Goal: Task Accomplishment & Management: Complete application form

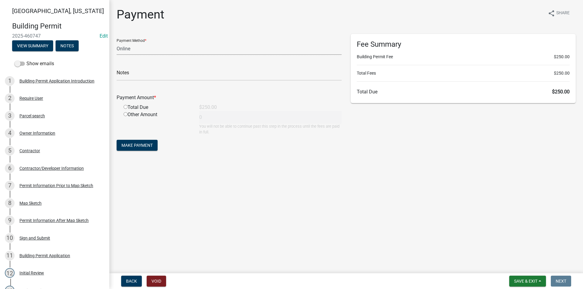
click at [146, 50] on select "Credit Card POS Check Cash Online" at bounding box center [229, 49] width 225 height 12
select select "1: 0"
click at [117, 43] on select "Credit Card POS Check Cash Online" at bounding box center [229, 49] width 225 height 12
click at [152, 70] on input "text" at bounding box center [229, 74] width 225 height 12
type input "1552"
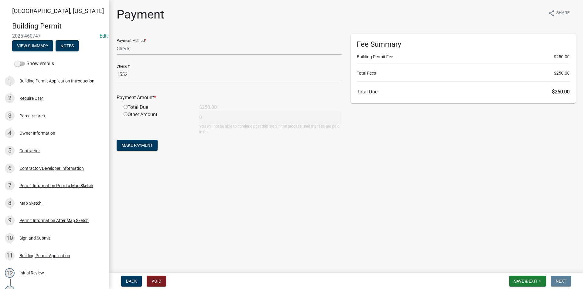
click at [125, 108] on input "radio" at bounding box center [126, 107] width 4 height 4
radio input "true"
type input "250"
click at [136, 145] on span "Make Payment" at bounding box center [136, 145] width 31 height 5
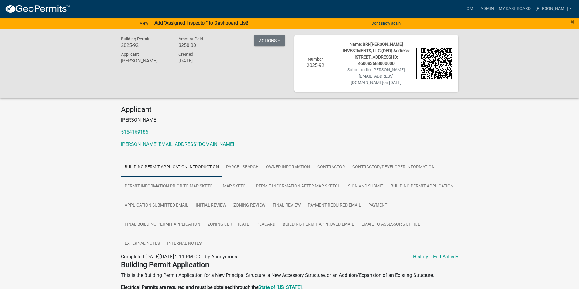
click at [232, 218] on link "Zoning Certificate" at bounding box center [228, 224] width 49 height 19
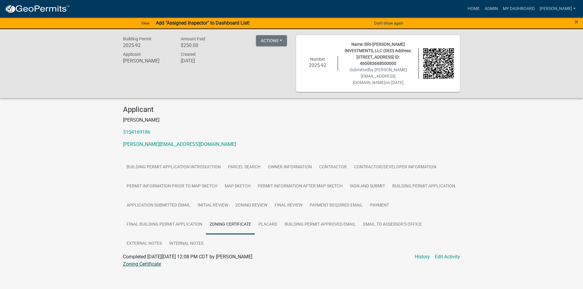
click at [154, 261] on link "Zoning Certificate" at bounding box center [142, 264] width 38 height 6
click at [305, 220] on link "Building Permit Approved Email" at bounding box center [320, 224] width 79 height 19
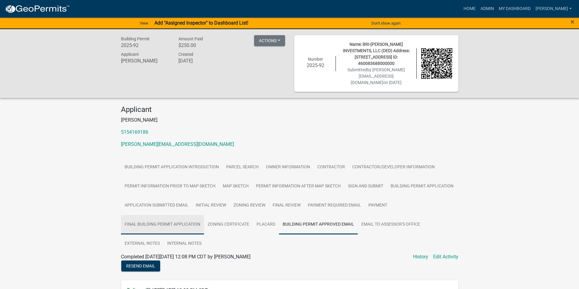
click at [198, 219] on link "Final Building Permit Application" at bounding box center [162, 224] width 83 height 19
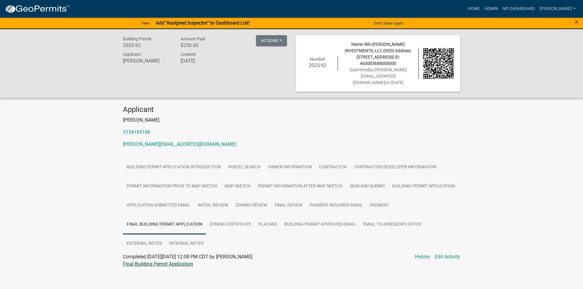
click at [178, 261] on link "Final Building Permit Application" at bounding box center [158, 264] width 70 height 6
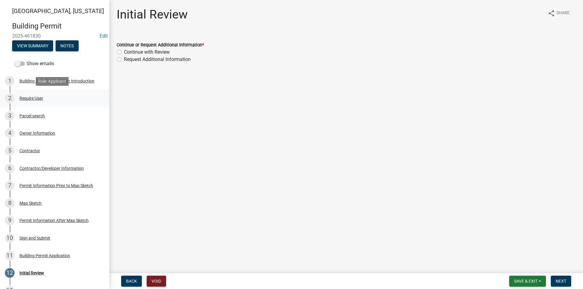
click at [36, 100] on div "Require User" at bounding box center [31, 98] width 24 height 4
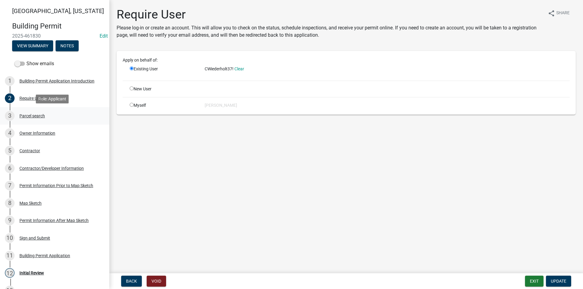
click at [37, 109] on link "3 Parcel search" at bounding box center [54, 116] width 109 height 18
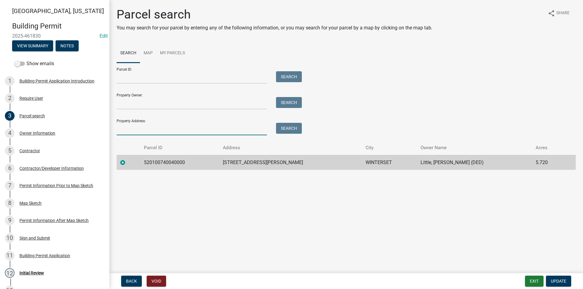
click at [149, 129] on input "Property Address:" at bounding box center [192, 129] width 150 height 12
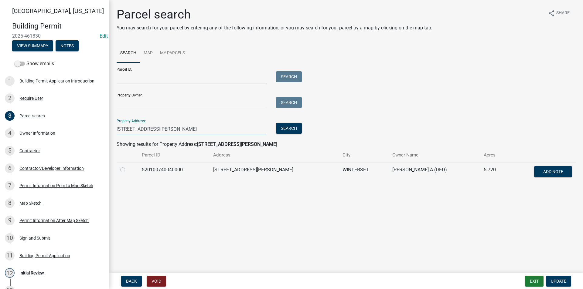
type input "[STREET_ADDRESS][PERSON_NAME]"
click at [128, 166] on label at bounding box center [128, 166] width 0 height 0
click at [128, 170] on input "radio" at bounding box center [130, 168] width 4 height 4
radio input "true"
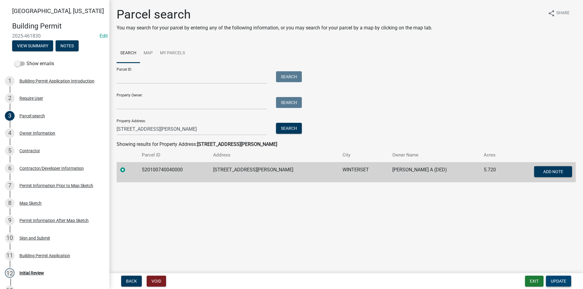
click at [562, 281] on span "Update" at bounding box center [558, 281] width 15 height 5
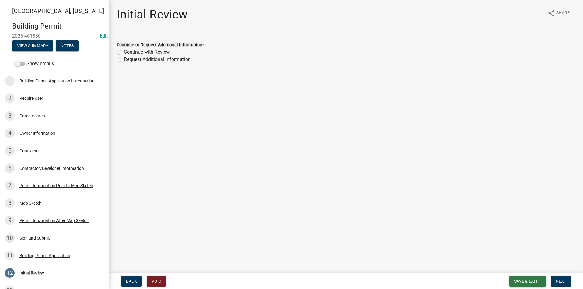
click at [523, 281] on span "Save & Exit" at bounding box center [525, 281] width 23 height 5
click at [516, 252] on button "Save" at bounding box center [521, 251] width 49 height 15
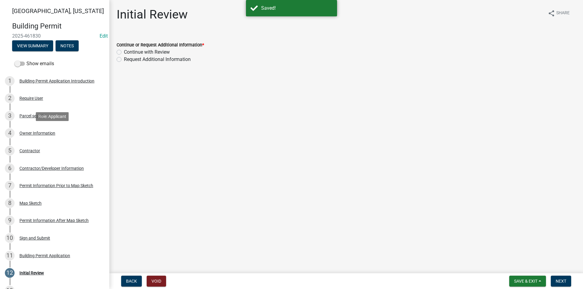
click at [53, 138] on div "4 Owner Information" at bounding box center [52, 133] width 95 height 10
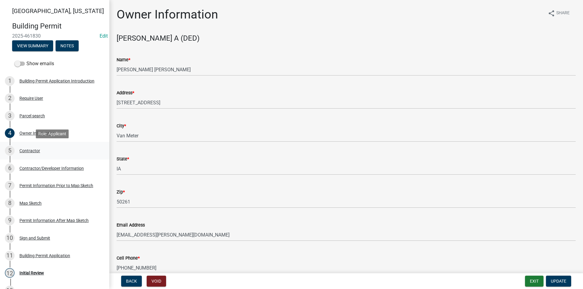
click at [37, 151] on div "Contractor" at bounding box center [29, 151] width 21 height 4
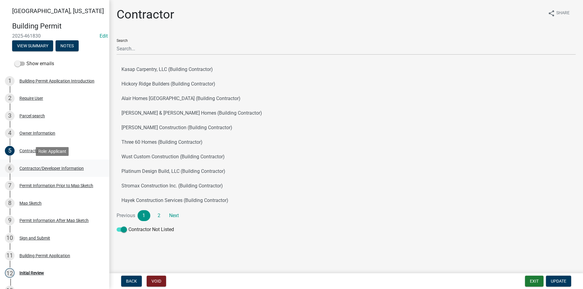
click at [45, 161] on link "6 Contractor/Developer Information" at bounding box center [54, 169] width 109 height 18
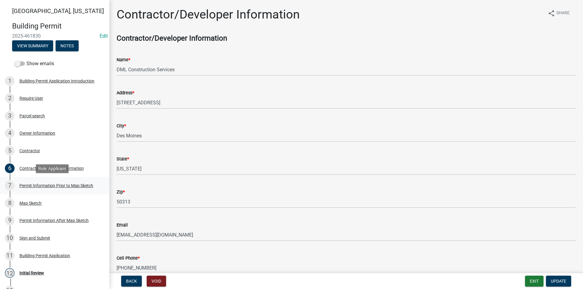
click at [46, 188] on div "Permit Information Prior to Map Sketch" at bounding box center [56, 186] width 74 height 4
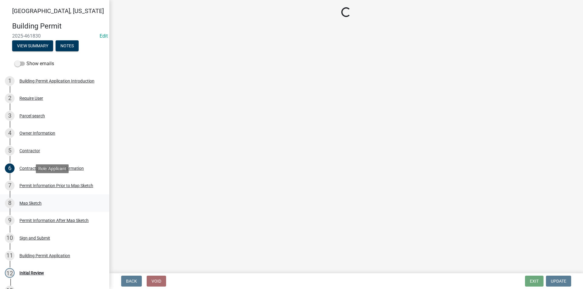
select select "a084ace3-cc4d-4a19-ba90-9713ee32dfc0"
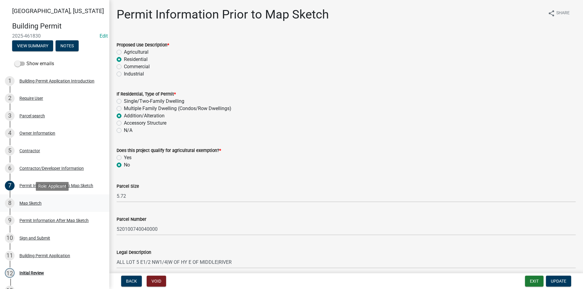
click at [46, 201] on div "8 Map Sketch" at bounding box center [52, 204] width 95 height 10
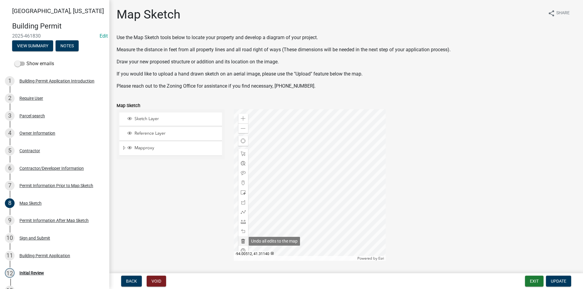
click at [243, 242] on span at bounding box center [243, 241] width 5 height 5
click at [243, 193] on span at bounding box center [243, 192] width 5 height 5
click at [324, 223] on div at bounding box center [310, 185] width 152 height 152
click at [242, 155] on span at bounding box center [243, 154] width 5 height 5
click at [307, 189] on div at bounding box center [310, 185] width 152 height 152
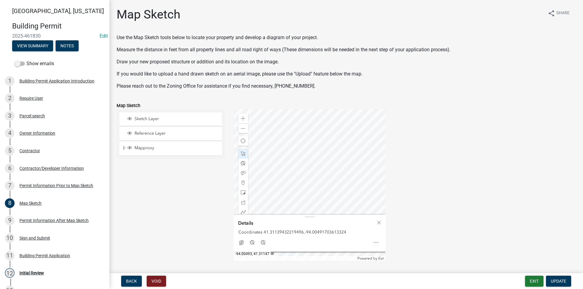
click at [305, 154] on div at bounding box center [310, 185] width 152 height 152
click at [311, 181] on div at bounding box center [310, 185] width 152 height 152
click at [310, 206] on div at bounding box center [310, 185] width 152 height 152
click at [352, 167] on div at bounding box center [310, 185] width 152 height 152
click at [241, 193] on span at bounding box center [243, 192] width 5 height 5
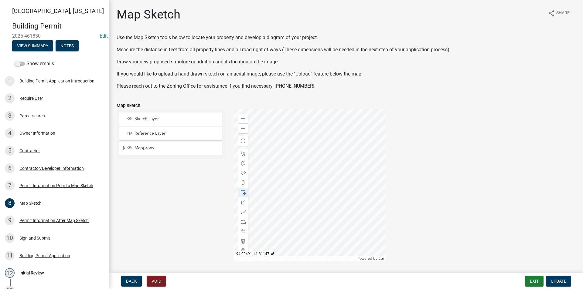
click at [312, 155] on div at bounding box center [310, 185] width 152 height 152
click at [242, 154] on span at bounding box center [243, 154] width 5 height 5
click at [306, 145] on div at bounding box center [310, 185] width 152 height 152
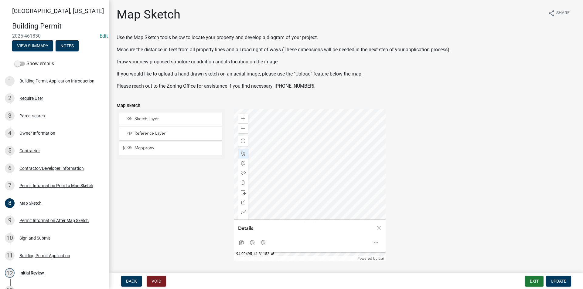
click at [299, 135] on div at bounding box center [310, 185] width 152 height 152
click at [300, 148] on div at bounding box center [310, 185] width 152 height 152
click at [334, 145] on div at bounding box center [310, 185] width 152 height 152
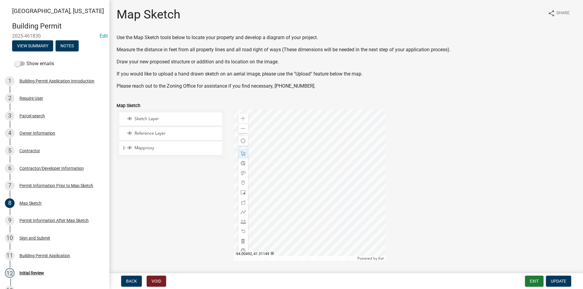
click at [309, 147] on div at bounding box center [310, 185] width 152 height 152
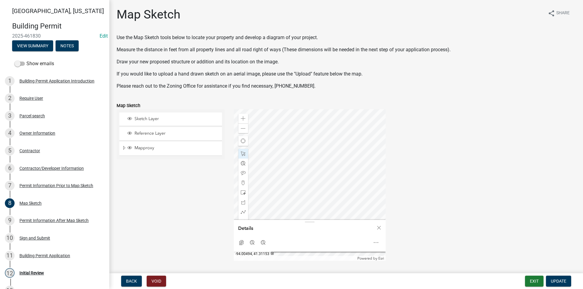
click at [301, 131] on div at bounding box center [310, 185] width 152 height 152
click at [327, 136] on div at bounding box center [310, 185] width 152 height 152
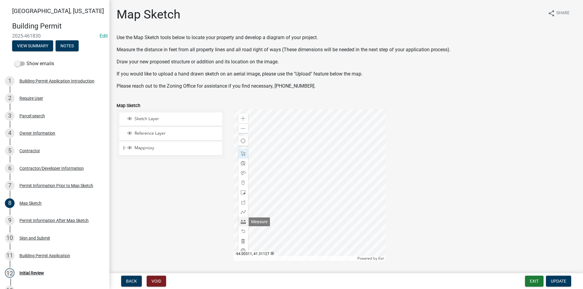
click at [242, 223] on span at bounding box center [243, 222] width 5 height 5
click at [326, 204] on div at bounding box center [310, 185] width 152 height 152
click at [364, 201] on div at bounding box center [310, 185] width 152 height 152
click at [244, 130] on span at bounding box center [243, 128] width 5 height 5
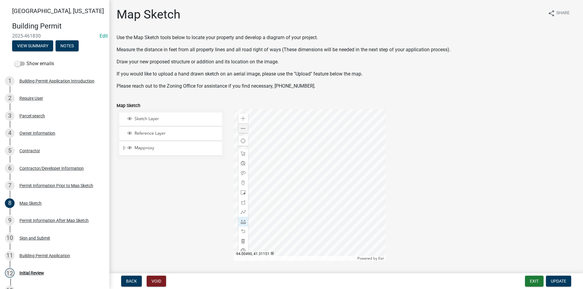
click at [310, 162] on div at bounding box center [310, 185] width 152 height 152
click at [320, 136] on div at bounding box center [310, 185] width 152 height 152
click at [298, 163] on div at bounding box center [310, 185] width 152 height 152
click at [319, 157] on div at bounding box center [310, 185] width 152 height 152
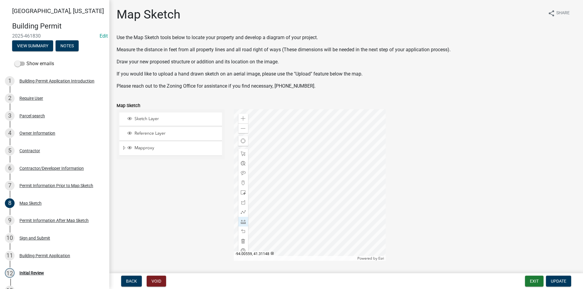
click at [262, 154] on div at bounding box center [310, 185] width 152 height 152
click at [316, 163] on div at bounding box center [310, 185] width 152 height 152
click at [245, 131] on div "Zoom out" at bounding box center [243, 129] width 10 height 10
click at [307, 171] on div at bounding box center [310, 185] width 152 height 152
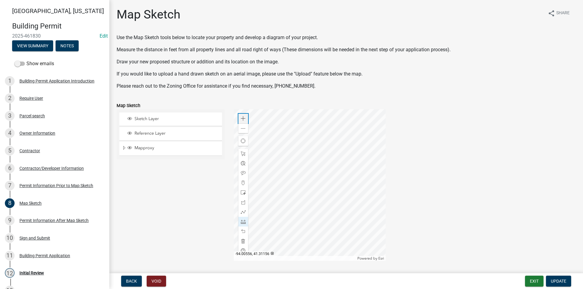
click at [243, 117] on span at bounding box center [243, 118] width 5 height 5
click at [310, 179] on div at bounding box center [310, 185] width 152 height 152
click at [299, 136] on div at bounding box center [310, 185] width 152 height 152
click at [245, 129] on div "Zoom out" at bounding box center [243, 129] width 10 height 10
click at [315, 240] on div at bounding box center [310, 185] width 152 height 152
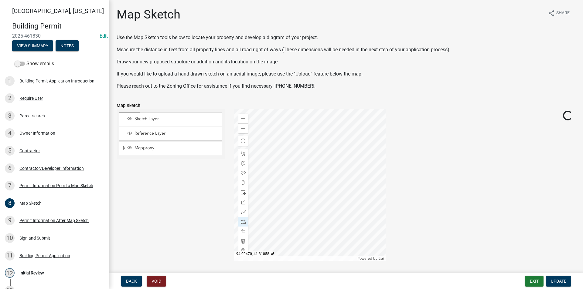
click at [314, 241] on div at bounding box center [310, 185] width 152 height 152
click at [301, 176] on div at bounding box center [310, 185] width 152 height 152
click at [307, 230] on div at bounding box center [310, 185] width 152 height 152
click at [243, 153] on span at bounding box center [243, 154] width 5 height 5
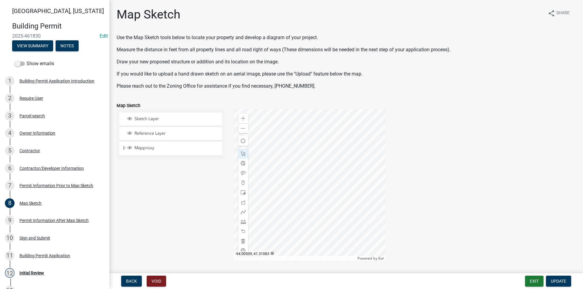
click at [291, 208] on div at bounding box center [310, 185] width 152 height 152
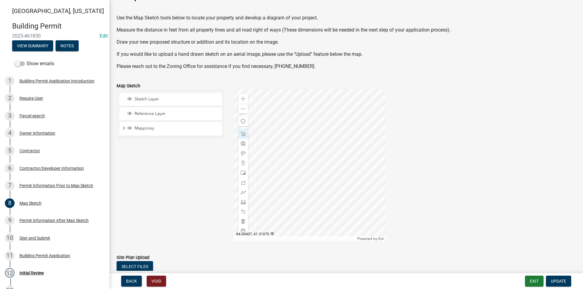
scroll to position [61, 0]
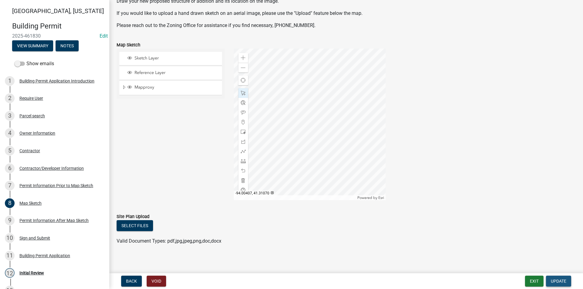
click at [558, 280] on span "Update" at bounding box center [558, 281] width 15 height 5
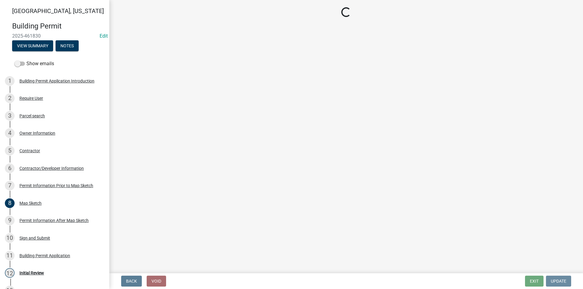
scroll to position [0, 0]
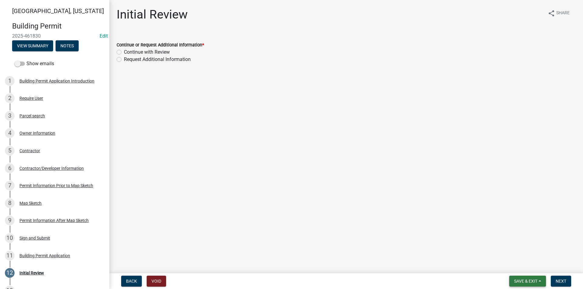
click at [517, 281] on span "Save & Exit" at bounding box center [525, 281] width 23 height 5
click at [514, 255] on button "Save" at bounding box center [521, 251] width 49 height 15
click at [32, 206] on div "8 Map Sketch" at bounding box center [52, 204] width 95 height 10
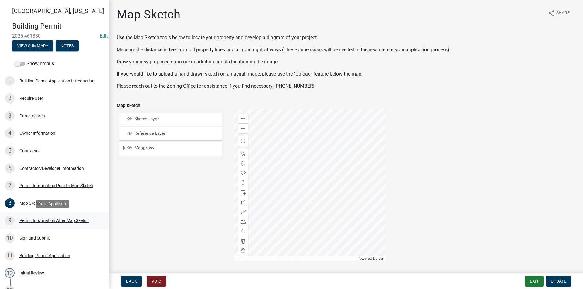
click at [34, 219] on div "Permit Information After Map Sketch" at bounding box center [53, 221] width 69 height 4
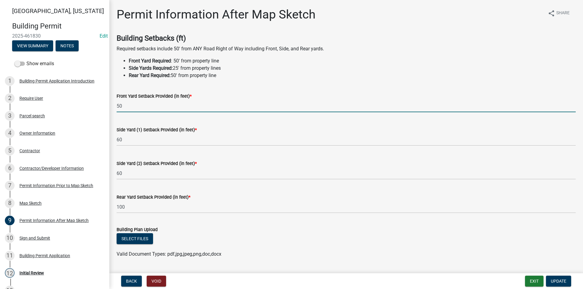
click at [112, 105] on div "Front Yard Setback Provided (in feet) * 50" at bounding box center [346, 98] width 468 height 28
type input "32"
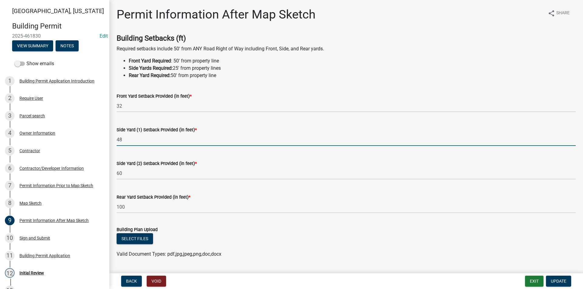
type input "48"
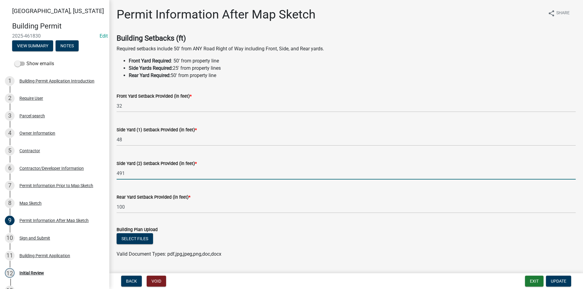
type input "491"
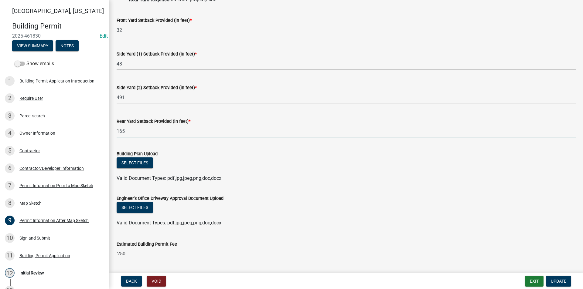
scroll to position [91, 0]
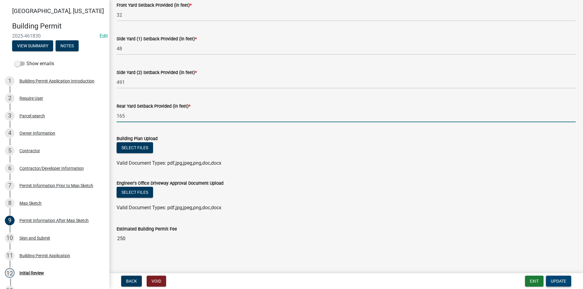
type input "165"
click at [553, 281] on span "Update" at bounding box center [558, 281] width 15 height 5
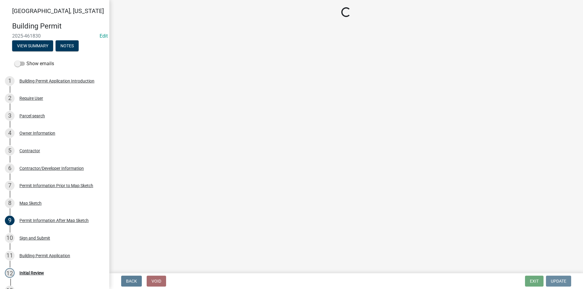
scroll to position [0, 0]
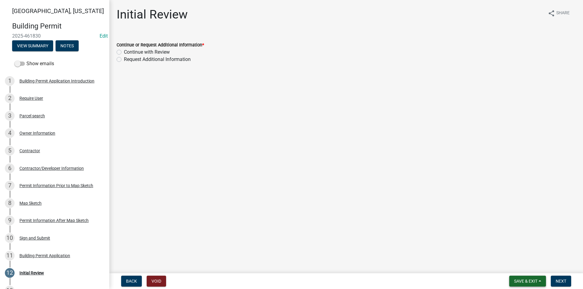
click at [531, 279] on span "Save & Exit" at bounding box center [525, 281] width 23 height 5
click at [521, 253] on button "Save" at bounding box center [521, 251] width 49 height 15
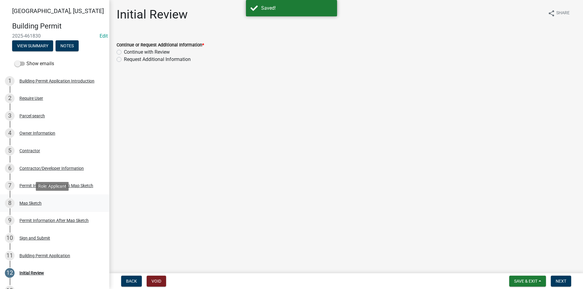
click at [28, 201] on div "Map Sketch" at bounding box center [30, 203] width 22 height 4
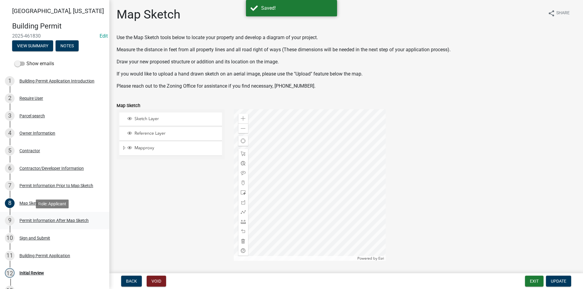
click at [37, 217] on div "9 Permit Information After Map Sketch" at bounding box center [52, 221] width 95 height 10
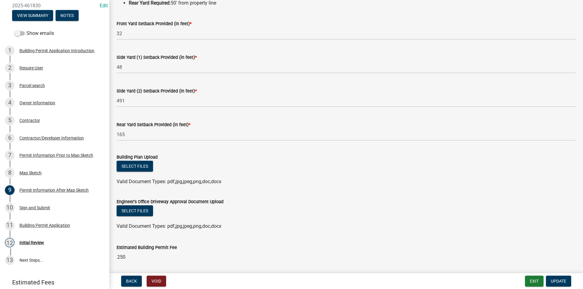
scroll to position [91, 0]
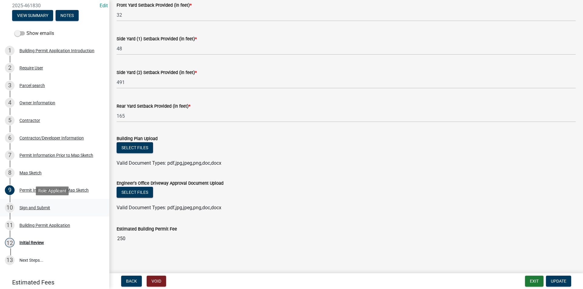
click at [45, 210] on div "Sign and Submit" at bounding box center [34, 208] width 31 height 4
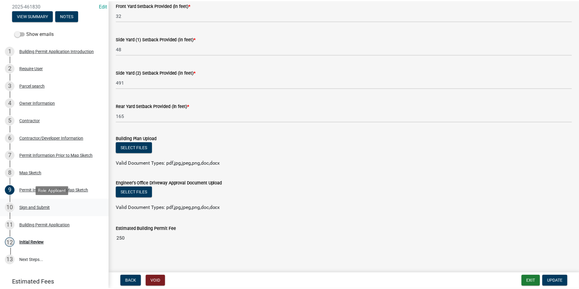
scroll to position [0, 0]
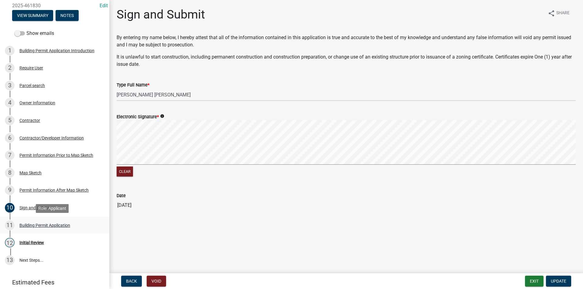
click at [54, 224] on div "Building Permit Application" at bounding box center [44, 226] width 51 height 4
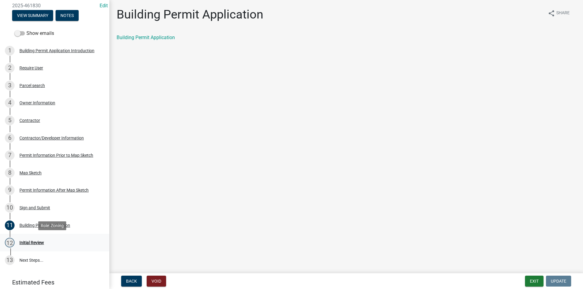
click at [41, 240] on div "12 Initial Review" at bounding box center [52, 243] width 95 height 10
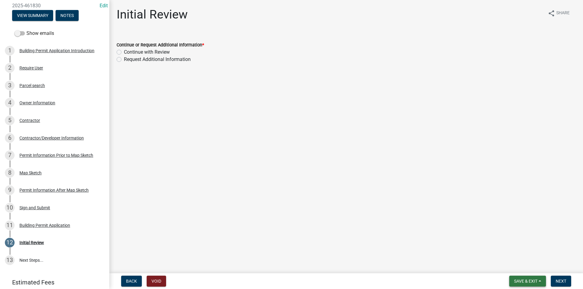
click at [524, 281] on span "Save & Exit" at bounding box center [525, 281] width 23 height 5
click at [518, 265] on button "Save & Exit" at bounding box center [521, 265] width 49 height 15
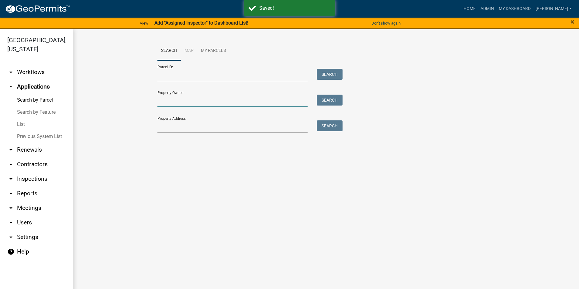
click at [185, 103] on input "Property Owner:" at bounding box center [232, 101] width 150 height 12
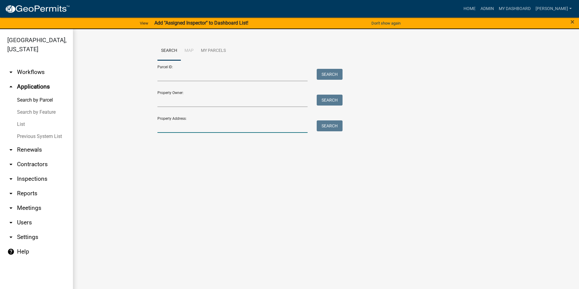
click at [190, 125] on input "Property Address:" at bounding box center [232, 127] width 150 height 12
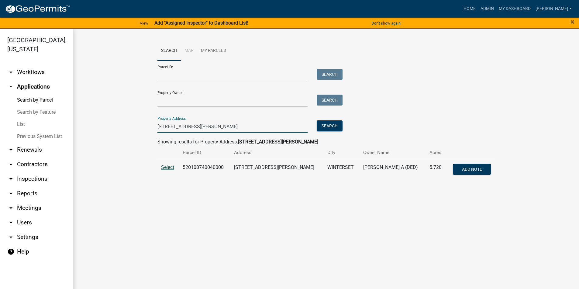
type input "[STREET_ADDRESS][PERSON_NAME]"
click at [172, 168] on span "Select" at bounding box center [167, 168] width 13 height 6
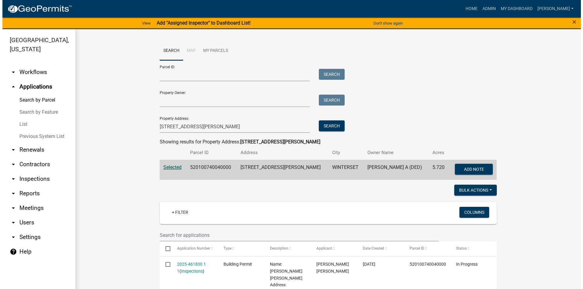
scroll to position [121, 0]
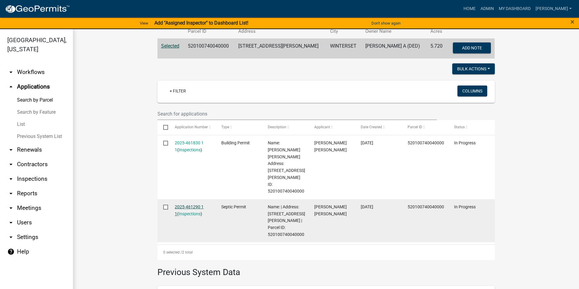
click at [198, 205] on link "2025-461290 1 1" at bounding box center [189, 211] width 29 height 12
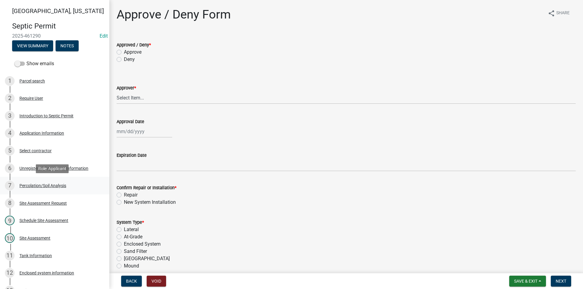
click at [59, 185] on div "Percolation/Soil Analysis" at bounding box center [42, 186] width 47 height 4
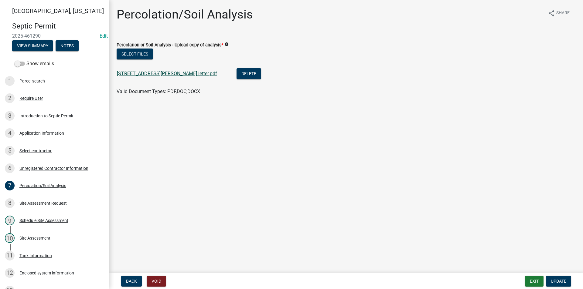
click at [156, 72] on link "[STREET_ADDRESS][PERSON_NAME] letter.pdf" at bounding box center [167, 74] width 100 height 6
click at [47, 206] on div "Site Assessment Request" at bounding box center [42, 203] width 47 height 4
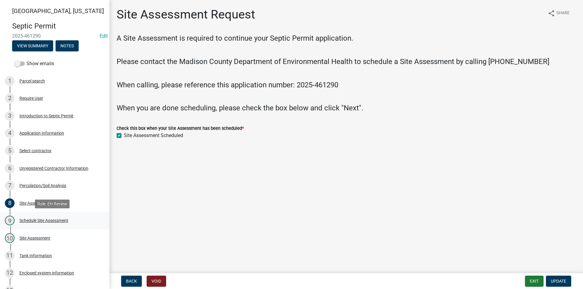
click at [49, 221] on div "Schedule Site Assessment" at bounding box center [43, 221] width 49 height 4
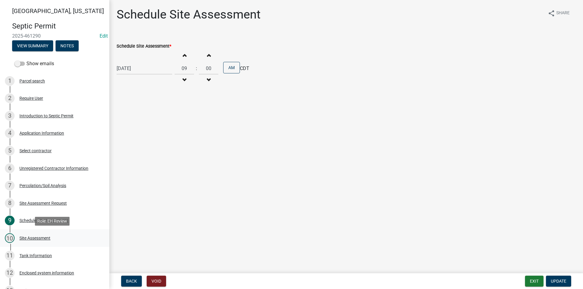
click at [48, 239] on div "Site Assessment" at bounding box center [34, 238] width 31 height 4
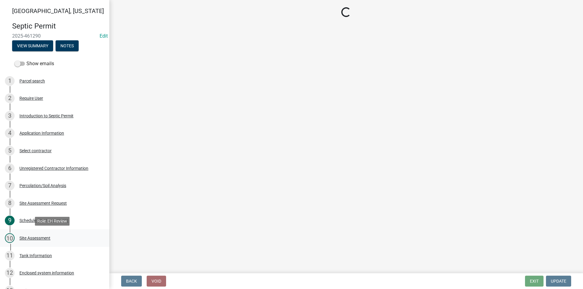
select select "cee7aade-c60a-47dc-8b48-e4cdff881902"
select select "dbe3a1b9-a4b3-48fa-b9c0-fee70399abae"
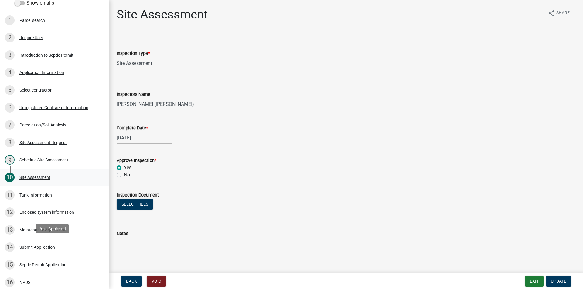
scroll to position [91, 0]
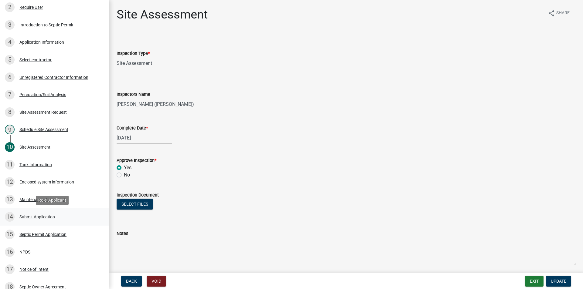
click at [48, 220] on div "14 Submit Application" at bounding box center [52, 217] width 95 height 10
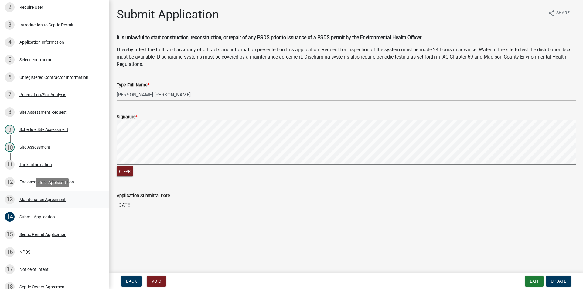
click at [32, 200] on div "Maintenance Agreement" at bounding box center [42, 200] width 46 height 4
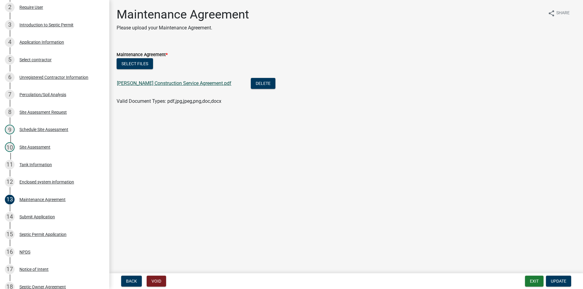
click at [154, 84] on link "[PERSON_NAME] Construction Service Agreement.pdf" at bounding box center [174, 83] width 114 height 6
click at [41, 218] on div "Submit Application" at bounding box center [37, 217] width 36 height 4
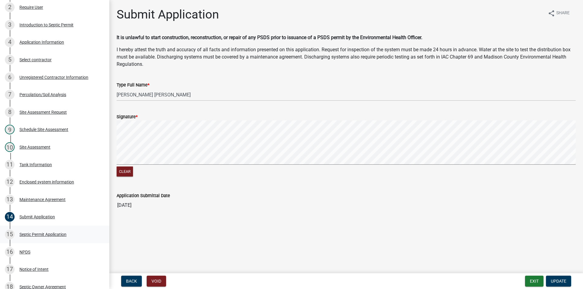
click at [35, 233] on div "Septic Permit Application" at bounding box center [42, 235] width 47 height 4
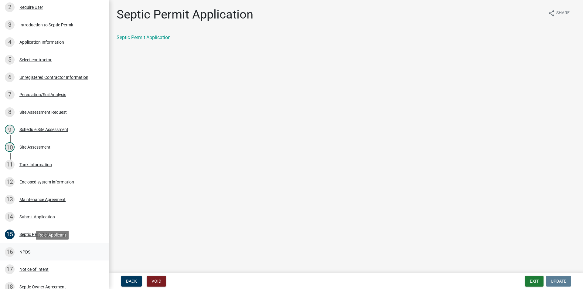
click at [30, 250] on div "NPDS" at bounding box center [24, 252] width 11 height 4
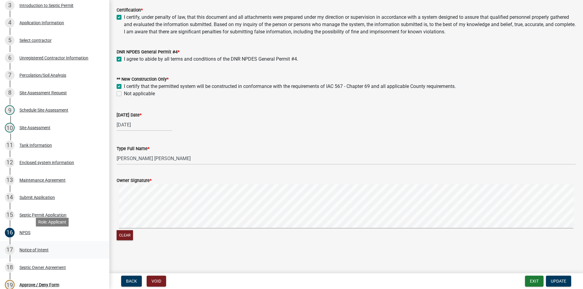
scroll to position [121, 0]
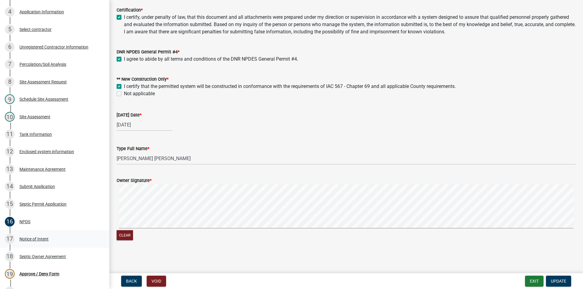
click at [34, 240] on div "Notice of Intent" at bounding box center [33, 239] width 29 height 4
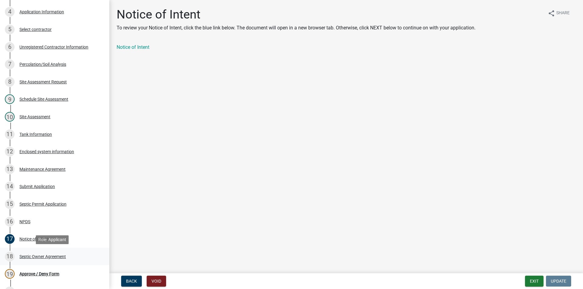
click at [54, 257] on div "Septic Owner Agreement" at bounding box center [42, 257] width 46 height 4
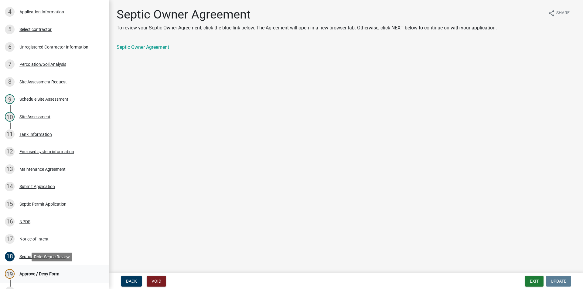
click at [56, 273] on div "Approve / Deny Form" at bounding box center [39, 274] width 40 height 4
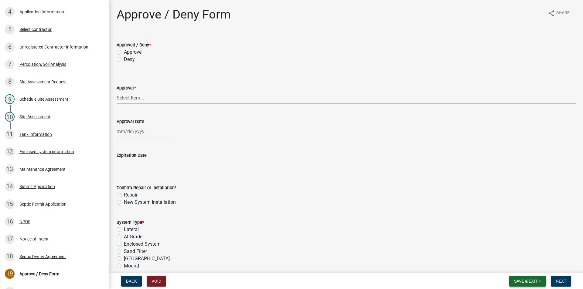
click at [522, 281] on span "Save & Exit" at bounding box center [525, 281] width 23 height 5
click at [517, 268] on button "Save & Exit" at bounding box center [521, 265] width 49 height 15
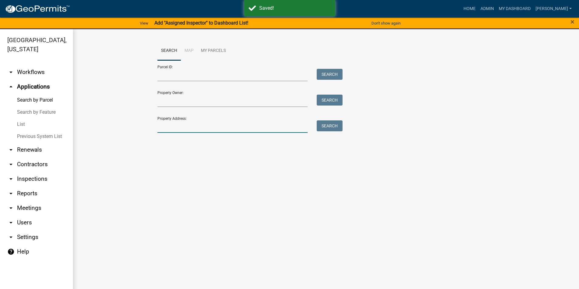
click at [181, 126] on input "Property Address:" at bounding box center [232, 127] width 150 height 12
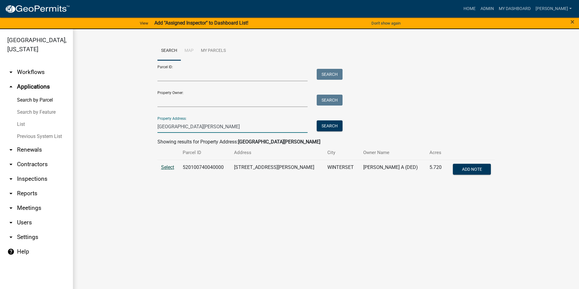
type input "[GEOGRAPHIC_DATA][PERSON_NAME]"
click at [171, 168] on span "Select" at bounding box center [167, 168] width 13 height 6
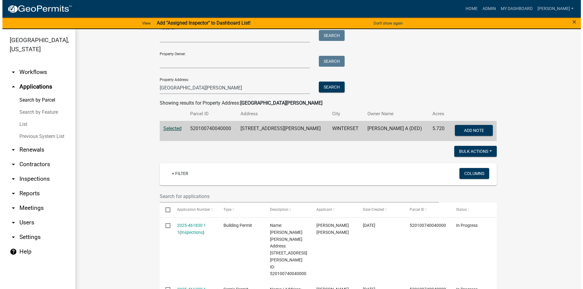
scroll to position [91, 0]
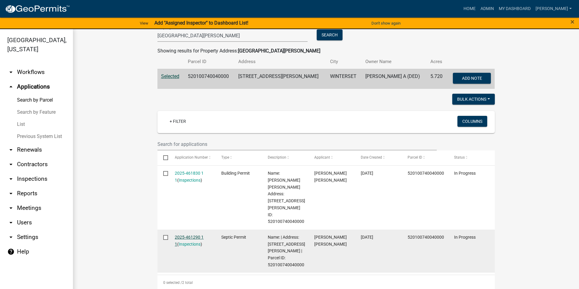
click at [189, 235] on link "2025-461290 1 1" at bounding box center [189, 241] width 29 height 12
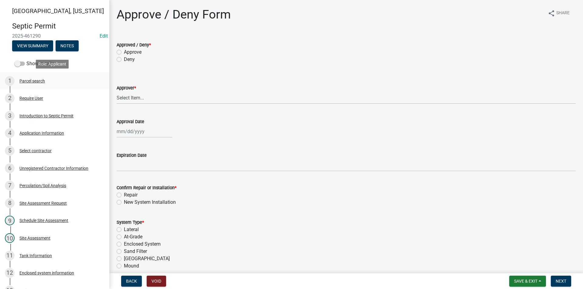
click at [29, 81] on div "Parcel search" at bounding box center [32, 81] width 26 height 4
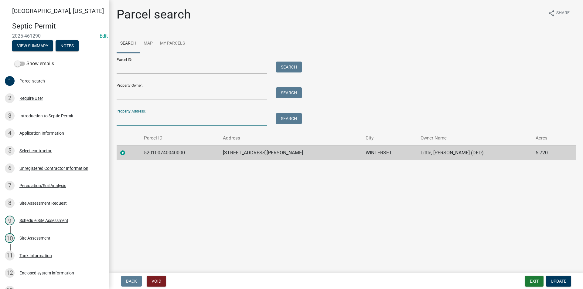
click at [135, 121] on input "Property Address:" at bounding box center [192, 119] width 150 height 12
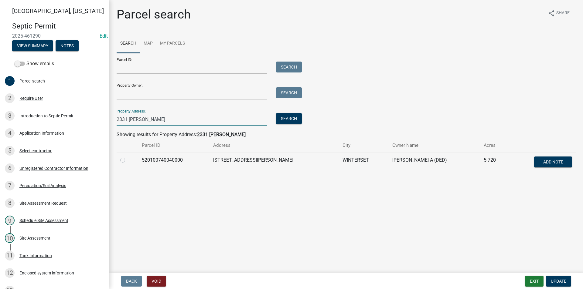
type input "2331 [PERSON_NAME]"
click at [128, 157] on label at bounding box center [128, 157] width 0 height 0
click at [128, 159] on input "radio" at bounding box center [130, 159] width 4 height 4
radio input "true"
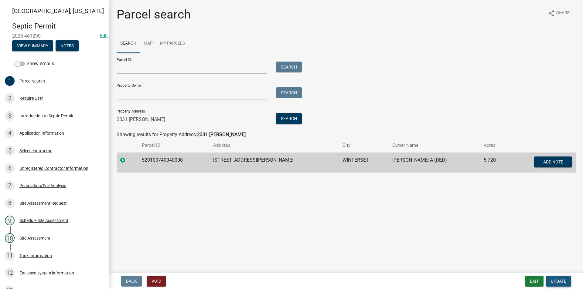
click at [567, 281] on button "Update" at bounding box center [558, 281] width 25 height 11
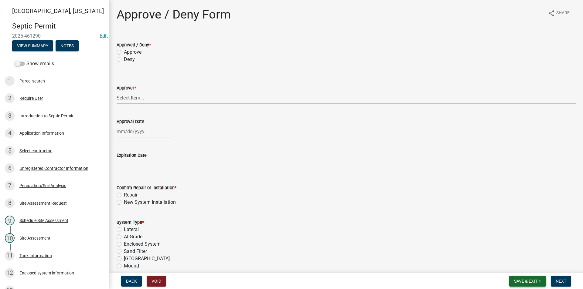
click at [529, 281] on span "Save & Exit" at bounding box center [525, 281] width 23 height 5
click at [509, 251] on button "Save" at bounding box center [521, 251] width 49 height 15
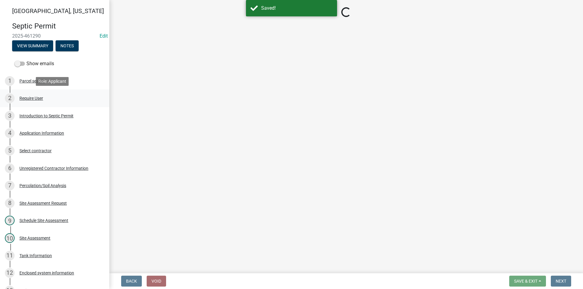
click at [33, 107] on link "2 Require User" at bounding box center [54, 99] width 109 height 18
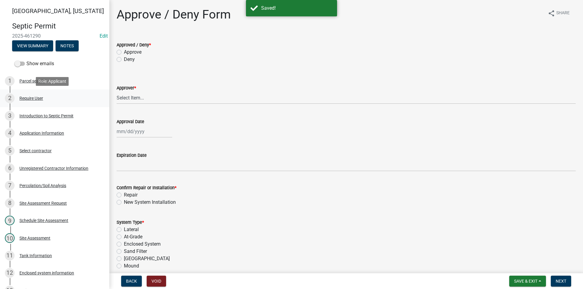
click at [26, 97] on div "Require User" at bounding box center [31, 98] width 24 height 4
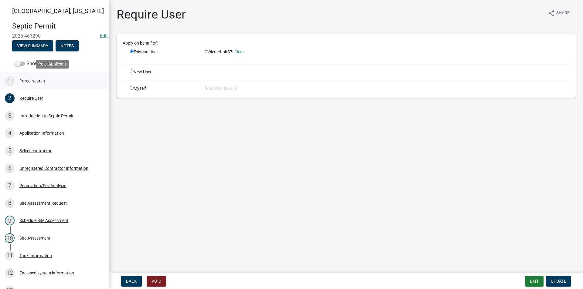
click at [32, 81] on div "Parcel search" at bounding box center [32, 81] width 26 height 4
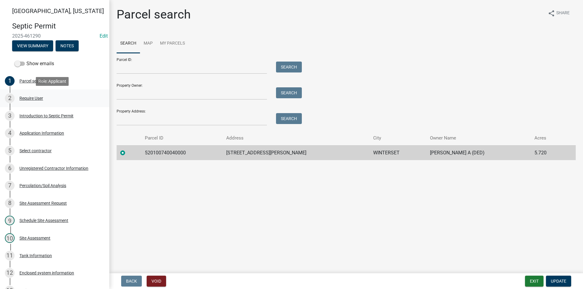
click at [32, 95] on div "2 Require User" at bounding box center [52, 99] width 95 height 10
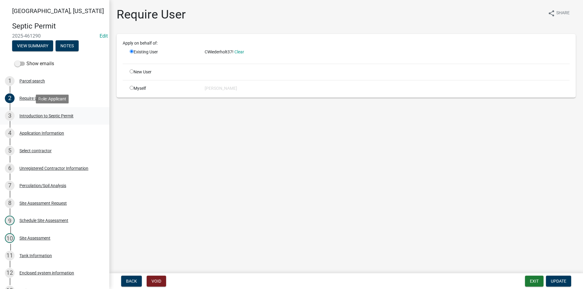
click at [34, 112] on div "3 Introduction to Septic Permit" at bounding box center [52, 116] width 95 height 10
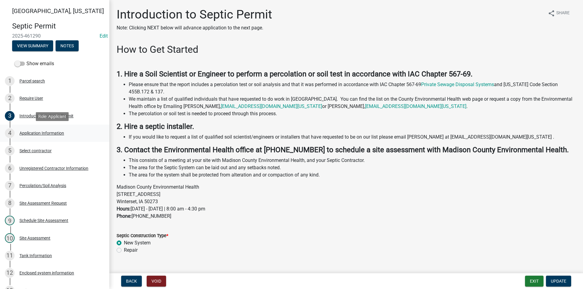
click at [36, 131] on div "Application Information" at bounding box center [41, 133] width 45 height 4
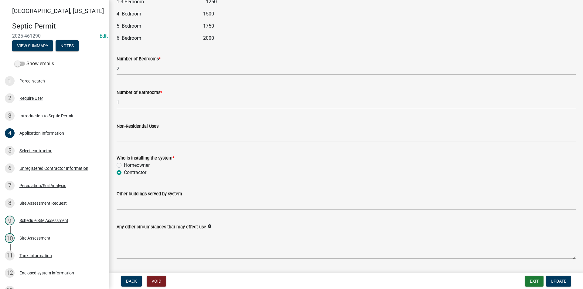
scroll to position [776, 0]
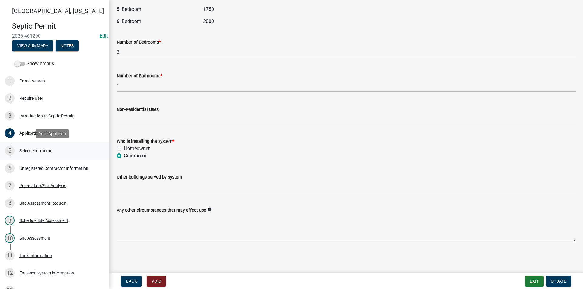
click at [28, 149] on div "Select contractor" at bounding box center [35, 151] width 32 height 4
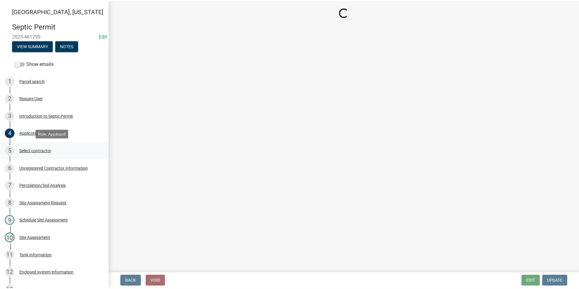
scroll to position [0, 0]
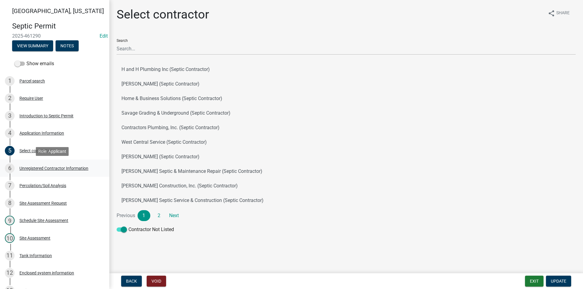
click at [41, 166] on div "Unregistered Contractor Information" at bounding box center [53, 168] width 69 height 4
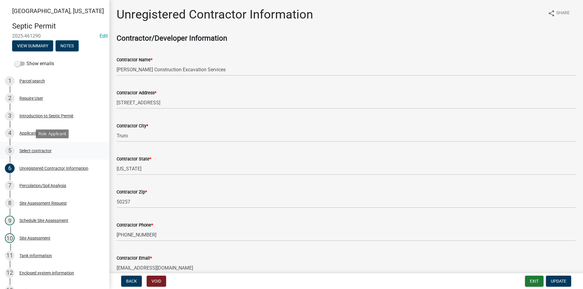
click at [36, 152] on div "Select contractor" at bounding box center [35, 151] width 32 height 4
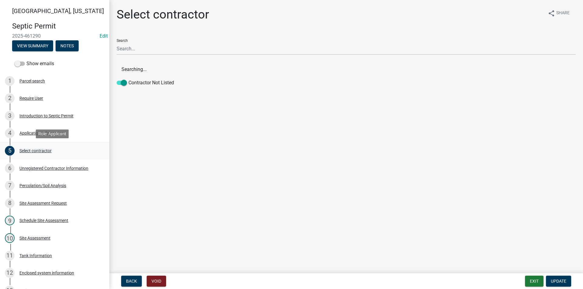
click at [29, 150] on div "Select contractor" at bounding box center [35, 151] width 32 height 4
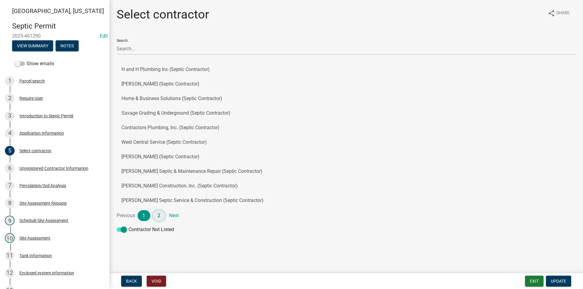
click at [159, 217] on link "2" at bounding box center [159, 215] width 13 height 11
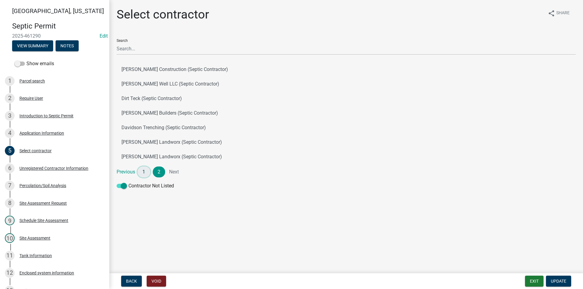
click at [145, 176] on link "1" at bounding box center [144, 172] width 13 height 11
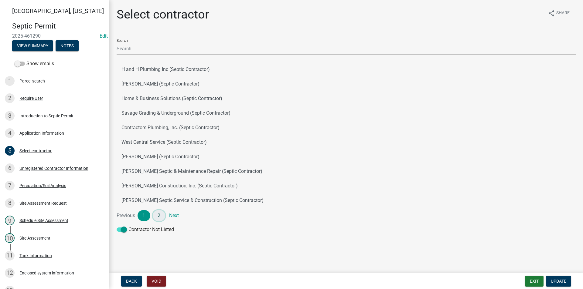
click at [157, 219] on link "2" at bounding box center [159, 215] width 13 height 11
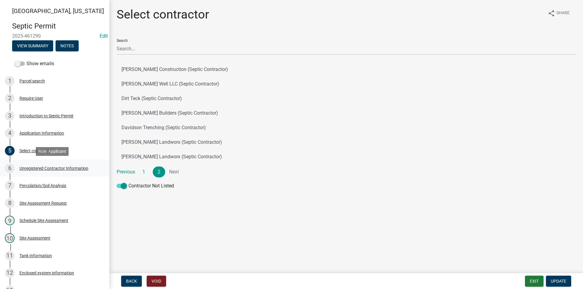
click at [36, 171] on div "Unregistered Contractor Information" at bounding box center [53, 168] width 69 height 4
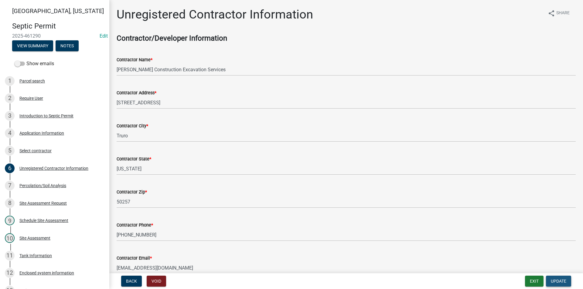
click at [563, 281] on span "Update" at bounding box center [558, 281] width 15 height 5
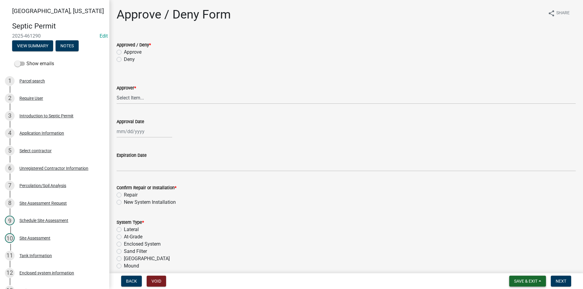
click at [528, 281] on span "Save & Exit" at bounding box center [525, 281] width 23 height 5
click at [516, 268] on button "Save & Exit" at bounding box center [521, 265] width 49 height 15
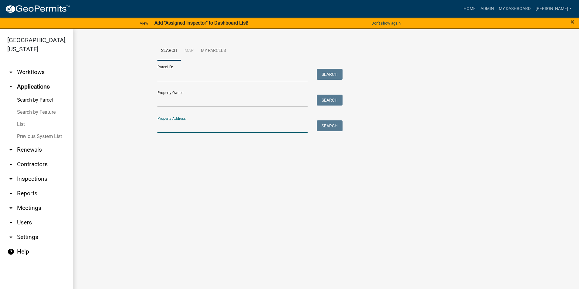
click at [176, 130] on input "Property Address:" at bounding box center [232, 127] width 150 height 12
click at [180, 127] on input "2647 Bitterweet" at bounding box center [232, 127] width 150 height 12
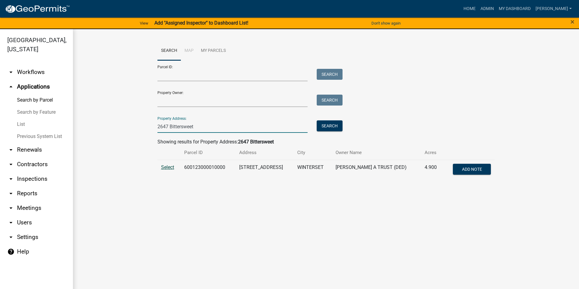
type input "2647 Bittersweet"
click at [174, 168] on span "Select" at bounding box center [167, 168] width 13 height 6
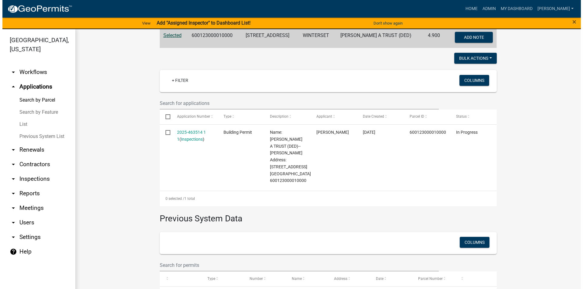
scroll to position [121, 0]
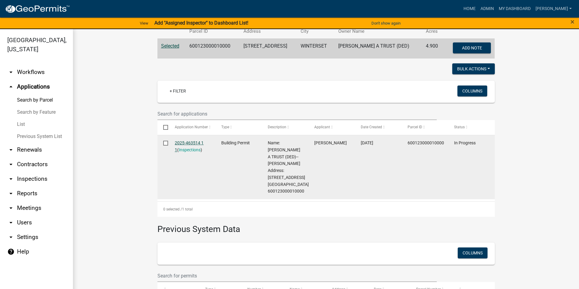
click at [195, 143] on link "2025-463514 1 1" at bounding box center [189, 147] width 29 height 12
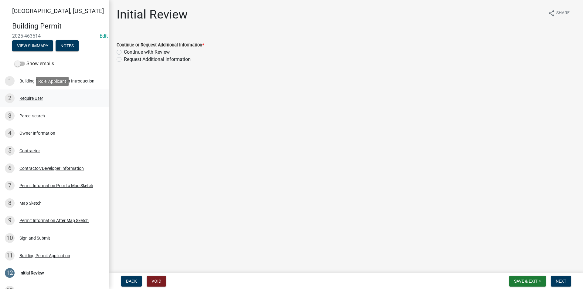
click at [30, 97] on div "Require User" at bounding box center [31, 98] width 24 height 4
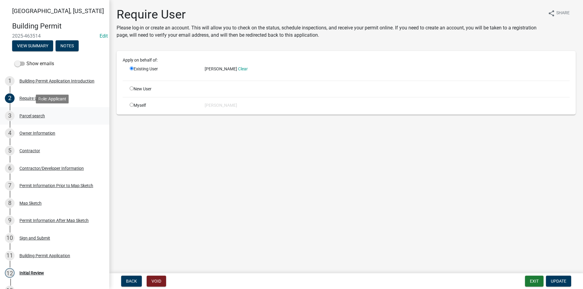
click at [37, 112] on div "3 Parcel search" at bounding box center [52, 116] width 95 height 10
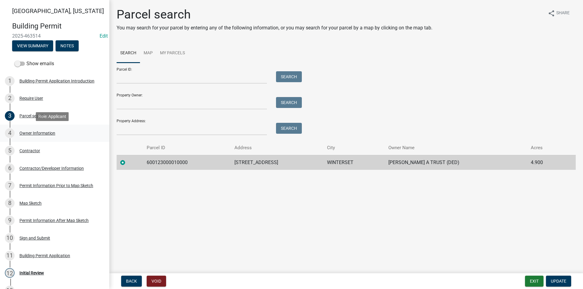
click at [36, 131] on div "Owner Information" at bounding box center [37, 133] width 36 height 4
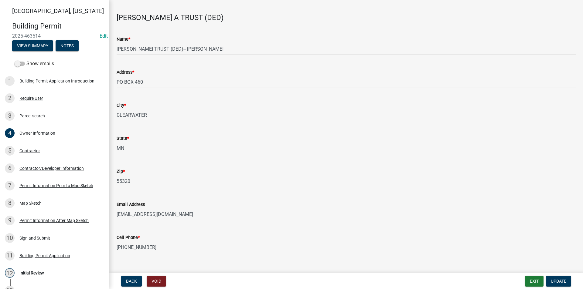
scroll to position [30, 0]
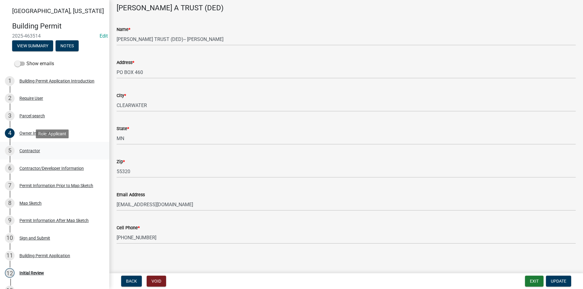
click at [35, 152] on div "Contractor" at bounding box center [29, 151] width 21 height 4
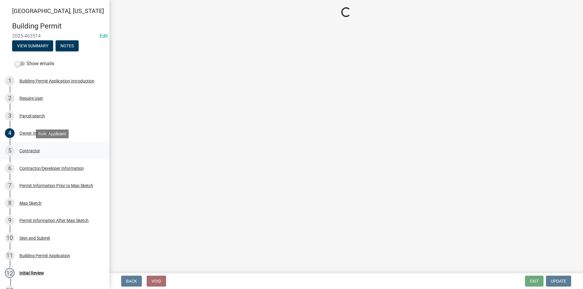
scroll to position [0, 0]
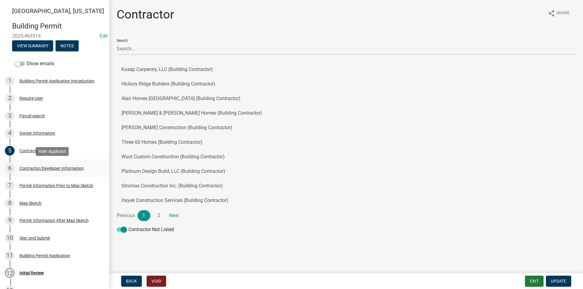
click at [43, 172] on div "6 Contractor/Developer Information" at bounding box center [52, 169] width 95 height 10
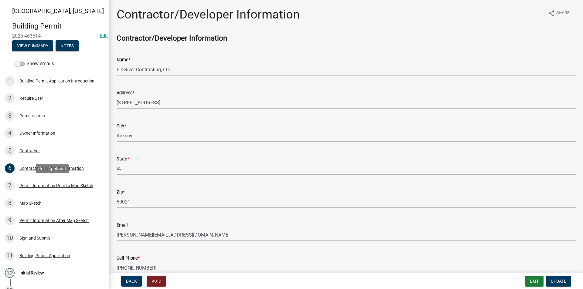
click at [49, 183] on div "7 Permit Information Prior to Map Sketch" at bounding box center [52, 186] width 95 height 10
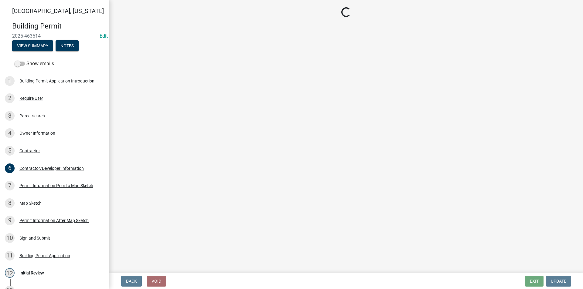
select select "a084ace3-cc4d-4a19-ba90-9713ee32dfc0"
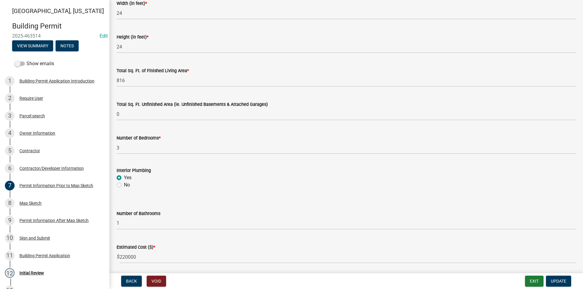
scroll to position [386, 0]
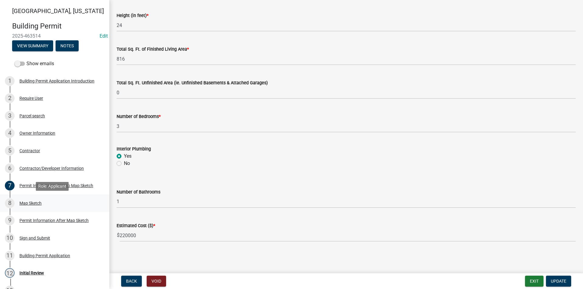
click at [22, 203] on div "Map Sketch" at bounding box center [30, 203] width 22 height 4
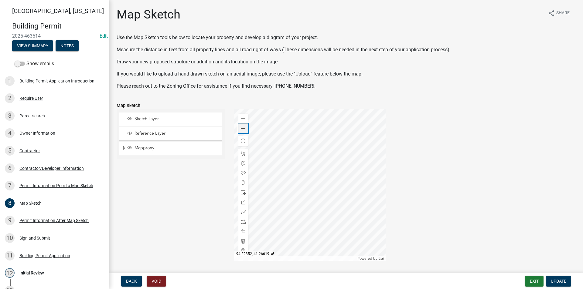
click at [242, 130] on span at bounding box center [243, 128] width 5 height 5
click at [30, 188] on div "Permit Information Prior to Map Sketch" at bounding box center [56, 186] width 74 height 4
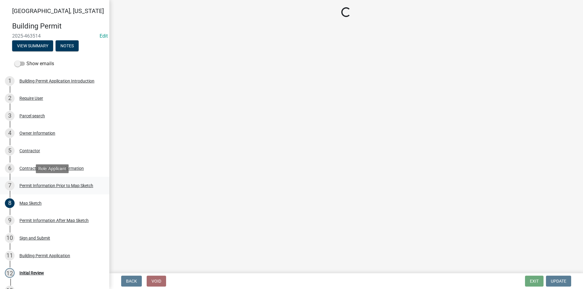
select select "a084ace3-cc4d-4a19-ba90-9713ee32dfc0"
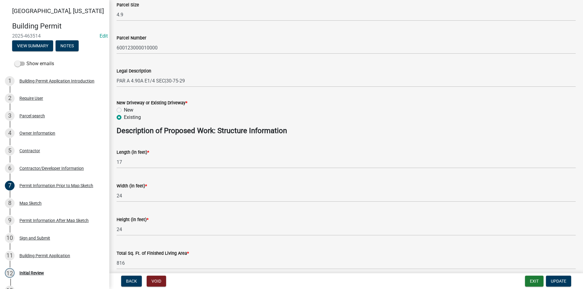
scroll to position [182, 0]
click at [34, 204] on div "Map Sketch" at bounding box center [30, 203] width 22 height 4
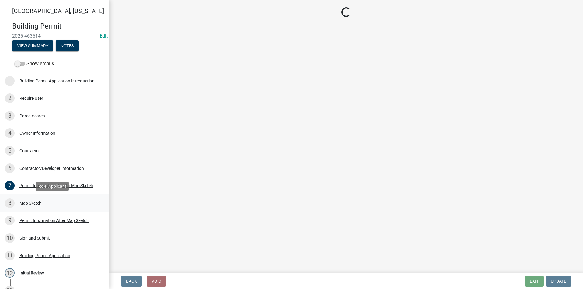
scroll to position [0, 0]
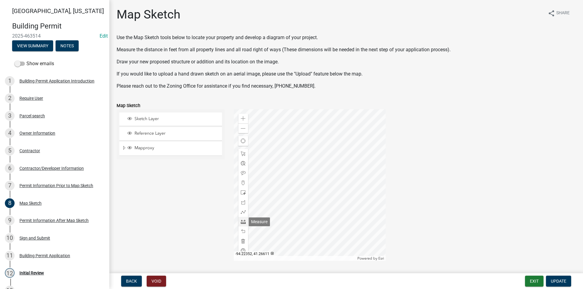
click at [243, 223] on span at bounding box center [243, 222] width 5 height 5
click at [271, 205] on div at bounding box center [310, 185] width 152 height 152
click at [271, 151] on div at bounding box center [310, 185] width 152 height 152
click at [346, 151] on div at bounding box center [310, 185] width 152 height 152
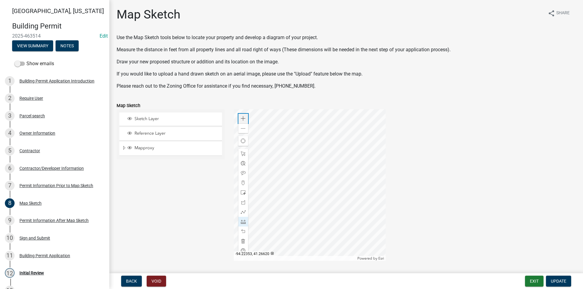
click at [243, 121] on span at bounding box center [243, 118] width 5 height 5
click at [242, 132] on div "Zoom out" at bounding box center [243, 129] width 10 height 10
click at [241, 153] on span at bounding box center [243, 154] width 5 height 5
click at [281, 150] on div at bounding box center [310, 185] width 152 height 152
click at [315, 180] on div at bounding box center [310, 185] width 152 height 152
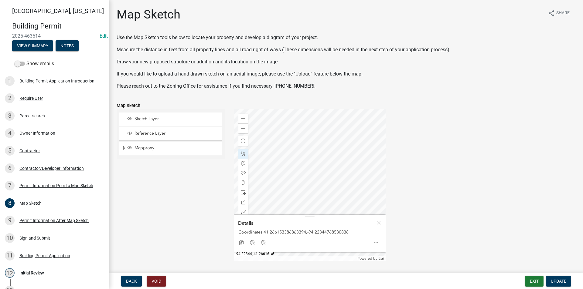
click at [311, 176] on div at bounding box center [310, 185] width 152 height 152
click at [310, 150] on div at bounding box center [310, 185] width 152 height 152
click at [342, 140] on div at bounding box center [310, 185] width 152 height 152
click at [275, 150] on div at bounding box center [310, 185] width 152 height 152
click at [269, 175] on div at bounding box center [310, 185] width 152 height 152
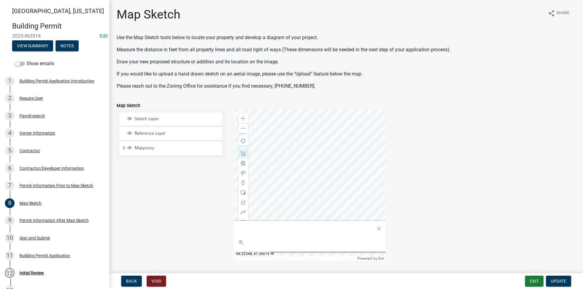
click at [278, 177] on div at bounding box center [310, 185] width 152 height 152
click at [306, 148] on div at bounding box center [310, 185] width 152 height 152
click at [308, 158] on div at bounding box center [310, 185] width 152 height 152
click at [242, 131] on span at bounding box center [243, 128] width 5 height 5
click at [316, 188] on div at bounding box center [310, 185] width 152 height 152
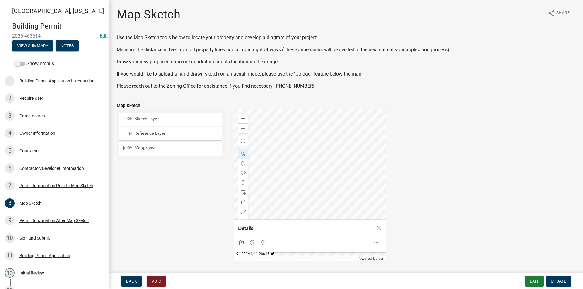
click at [313, 186] on div at bounding box center [310, 185] width 152 height 152
click at [350, 175] on div at bounding box center [310, 185] width 152 height 152
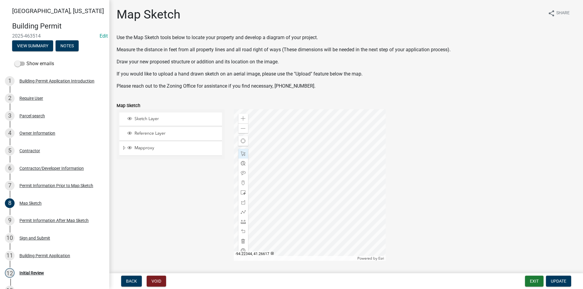
click at [310, 171] on div at bounding box center [310, 185] width 152 height 152
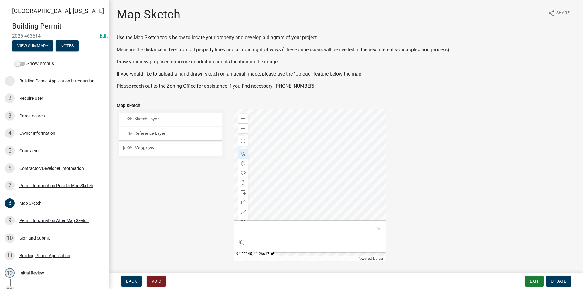
click at [308, 172] on div at bounding box center [310, 185] width 152 height 152
click at [293, 180] on div at bounding box center [310, 185] width 152 height 152
click at [296, 182] on div at bounding box center [310, 185] width 152 height 152
click at [339, 156] on div at bounding box center [310, 185] width 152 height 152
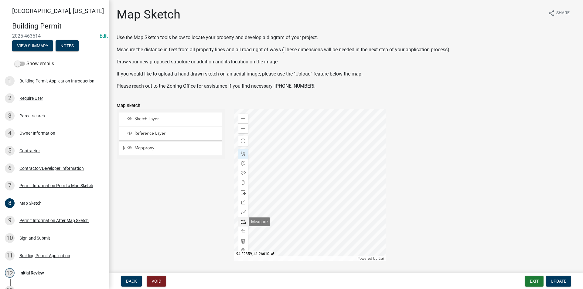
click at [242, 221] on span at bounding box center [243, 222] width 5 height 5
click at [326, 169] on div at bounding box center [310, 185] width 152 height 152
click at [329, 169] on div at bounding box center [310, 185] width 152 height 152
click at [373, 166] on div at bounding box center [310, 185] width 152 height 152
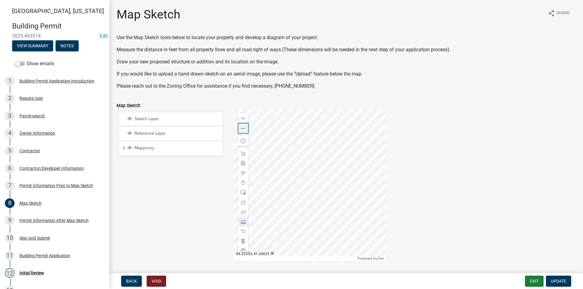
click at [243, 131] on span at bounding box center [243, 128] width 5 height 5
click at [300, 176] on div at bounding box center [310, 185] width 152 height 152
click at [310, 202] on div at bounding box center [310, 185] width 152 height 152
click at [309, 152] on div at bounding box center [310, 185] width 152 height 152
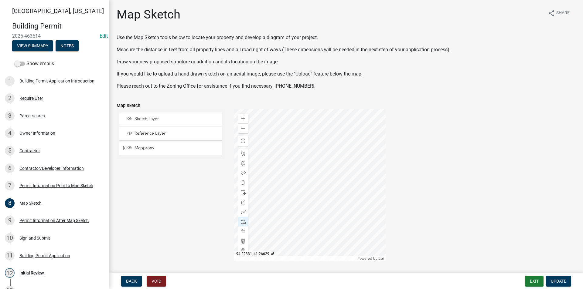
click at [330, 148] on div at bounding box center [310, 185] width 152 height 152
click at [288, 180] on div at bounding box center [310, 185] width 152 height 152
click at [349, 176] on div at bounding box center [310, 185] width 152 height 152
click at [354, 174] on div at bounding box center [310, 185] width 152 height 152
click at [277, 173] on div at bounding box center [310, 185] width 152 height 152
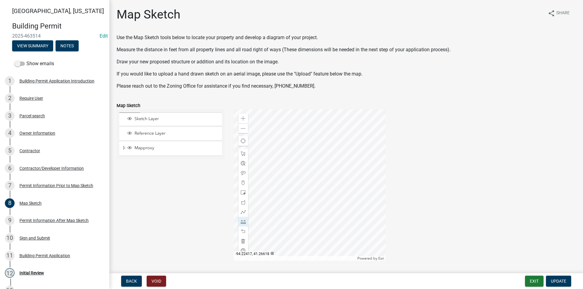
click at [277, 173] on div at bounding box center [310, 185] width 152 height 152
click at [234, 169] on div at bounding box center [310, 185] width 152 height 152
click at [319, 163] on div at bounding box center [310, 185] width 152 height 152
click at [313, 136] on div at bounding box center [310, 185] width 152 height 152
click at [309, 148] on div at bounding box center [310, 185] width 152 height 152
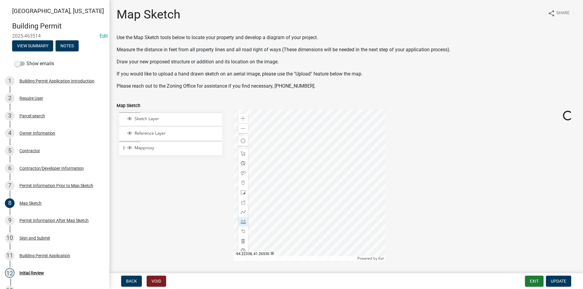
click at [307, 147] on div at bounding box center [310, 185] width 152 height 152
click at [305, 147] on div at bounding box center [310, 185] width 152 height 152
click at [304, 142] on div at bounding box center [310, 185] width 152 height 152
click at [303, 206] on div at bounding box center [310, 185] width 152 height 152
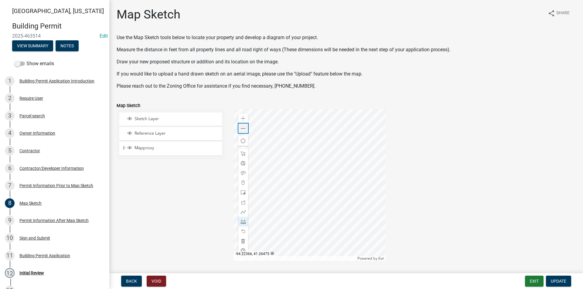
click at [244, 129] on span at bounding box center [243, 128] width 5 height 5
click at [243, 152] on span at bounding box center [243, 154] width 5 height 5
click at [278, 214] on div at bounding box center [310, 185] width 152 height 152
click at [560, 281] on span "Update" at bounding box center [558, 281] width 15 height 5
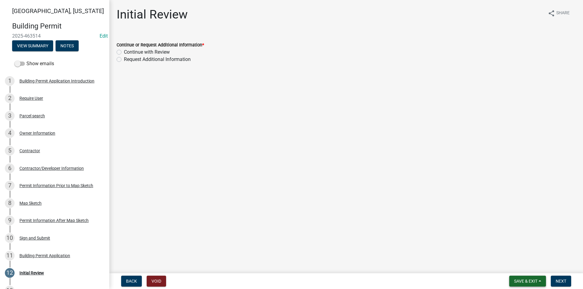
click at [532, 279] on span "Save & Exit" at bounding box center [525, 281] width 23 height 5
click at [517, 247] on button "Save" at bounding box center [521, 251] width 49 height 15
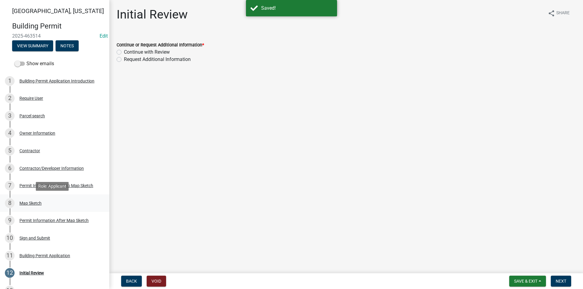
click at [35, 206] on div "Map Sketch" at bounding box center [30, 203] width 22 height 4
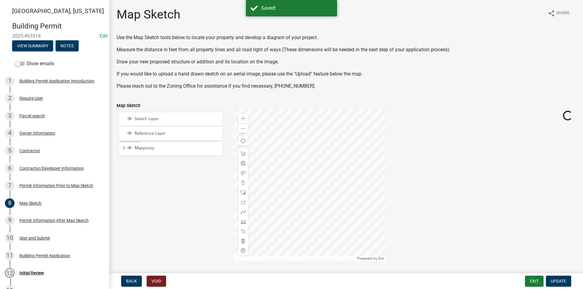
scroll to position [108, 0]
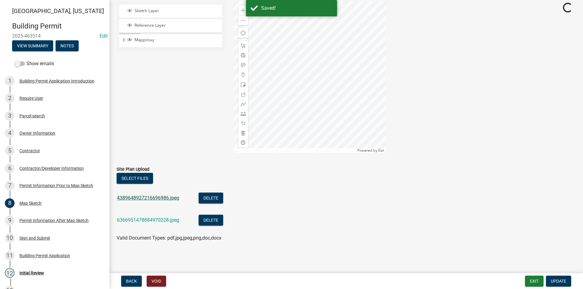
click at [157, 197] on link "4389648927216696986.jpeg" at bounding box center [148, 198] width 62 height 6
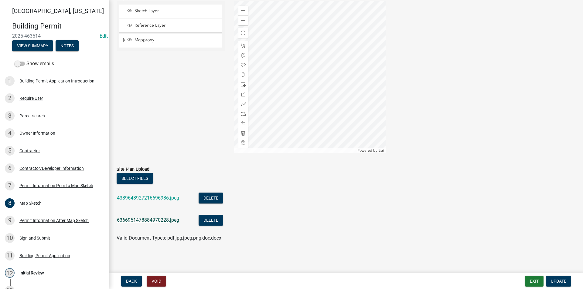
click at [136, 221] on link "6366951478884970228.jpeg" at bounding box center [148, 220] width 62 height 6
click at [48, 225] on div "9 Permit Information After Map Sketch" at bounding box center [52, 221] width 95 height 10
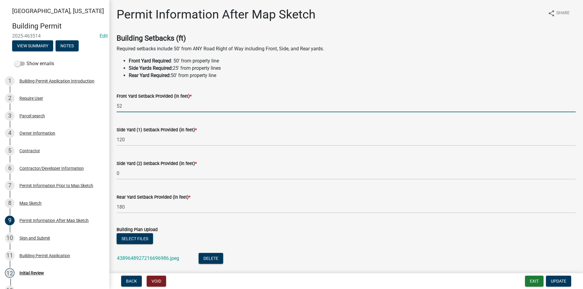
drag, startPoint x: 128, startPoint y: 107, endPoint x: 114, endPoint y: 106, distance: 13.7
click at [114, 106] on div "Front Yard Setback Provided (in feet) * 52" at bounding box center [346, 98] width 468 height 28
type input "51"
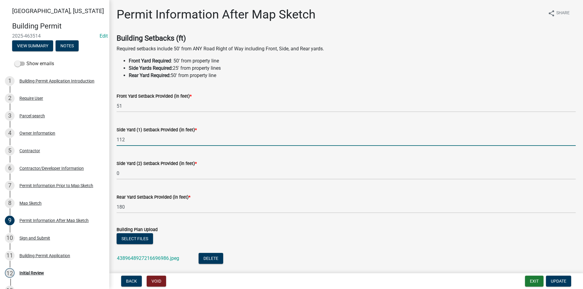
type input "112"
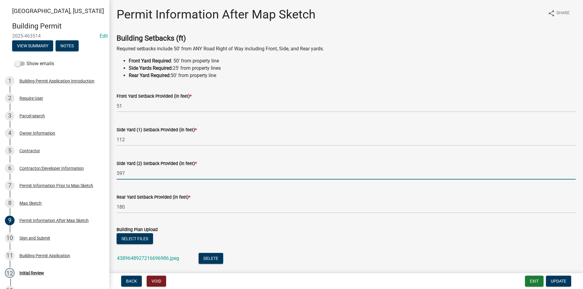
type input "597"
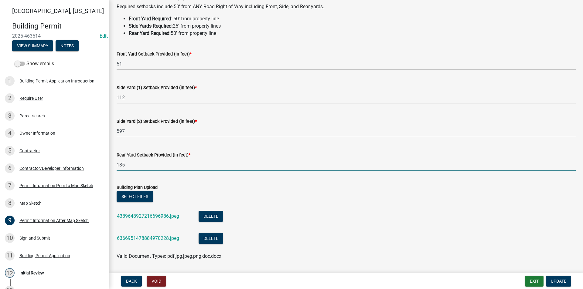
scroll to position [61, 0]
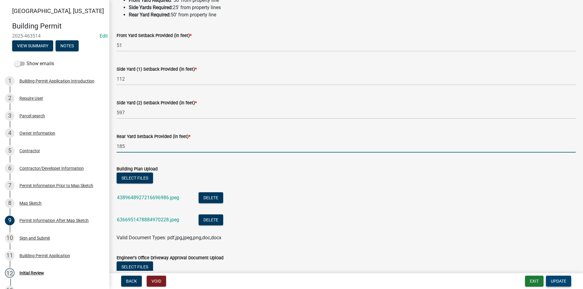
type input "185"
click at [560, 280] on span "Update" at bounding box center [558, 281] width 15 height 5
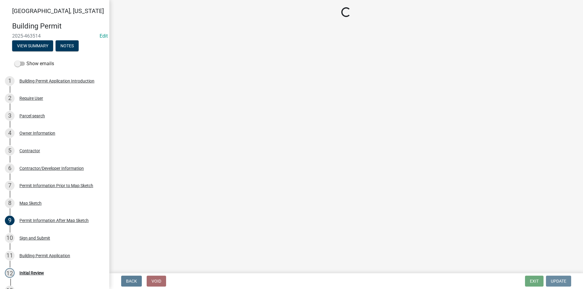
scroll to position [0, 0]
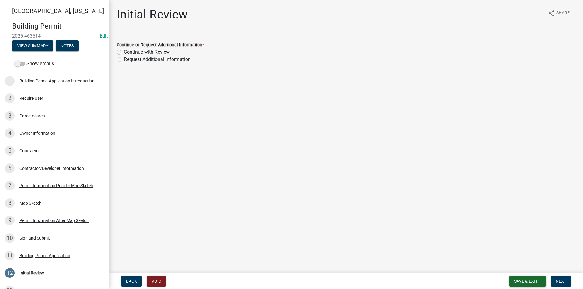
click at [527, 281] on span "Save & Exit" at bounding box center [525, 281] width 23 height 5
click at [515, 251] on button "Save" at bounding box center [521, 251] width 49 height 15
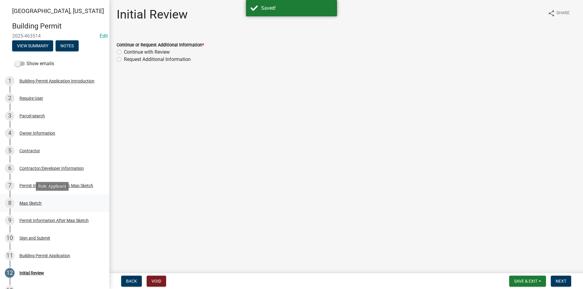
click at [51, 203] on div "8 Map Sketch" at bounding box center [52, 204] width 95 height 10
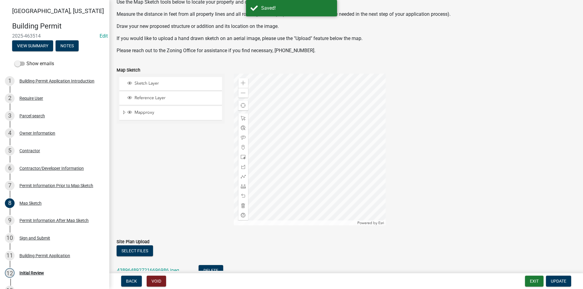
scroll to position [91, 0]
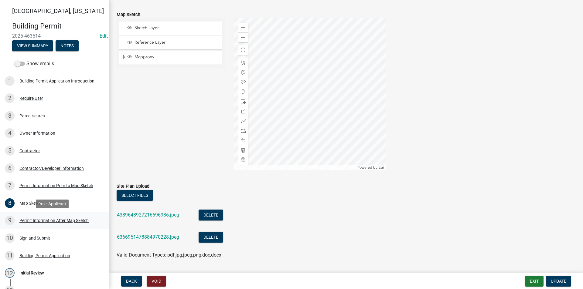
click at [33, 215] on link "9 Permit Information After Map Sketch" at bounding box center [54, 221] width 109 height 18
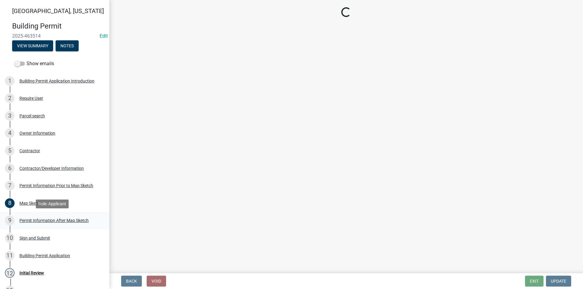
scroll to position [0, 0]
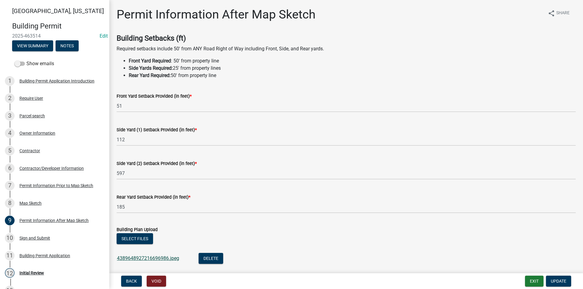
click at [159, 256] on link "4389648927216696986.jpeg" at bounding box center [148, 259] width 62 height 6
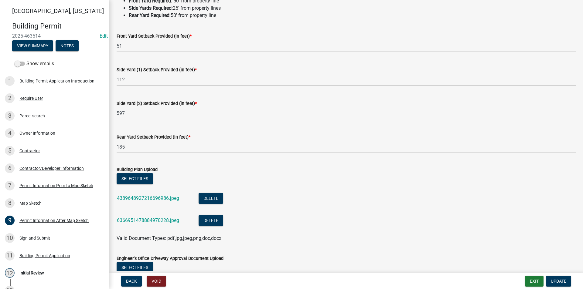
scroll to position [61, 0]
click at [157, 218] on link "6366951478884970228.jpeg" at bounding box center [148, 220] width 62 height 6
click at [34, 205] on div "Map Sketch" at bounding box center [30, 203] width 22 height 4
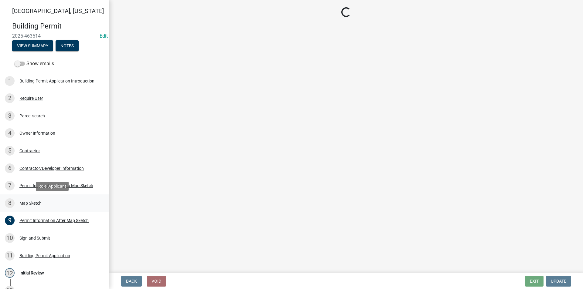
scroll to position [0, 0]
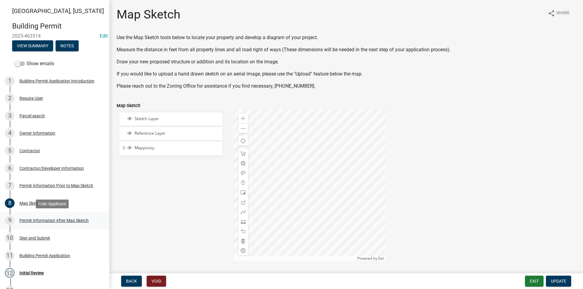
click at [41, 219] on div "Permit Information After Map Sketch" at bounding box center [53, 221] width 69 height 4
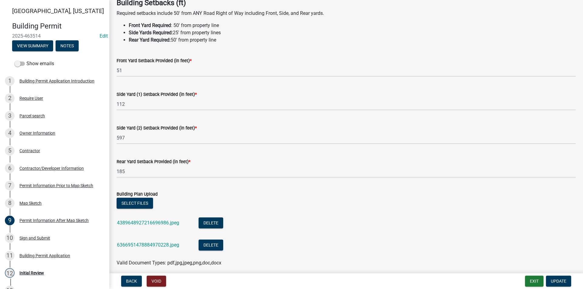
scroll to position [91, 0]
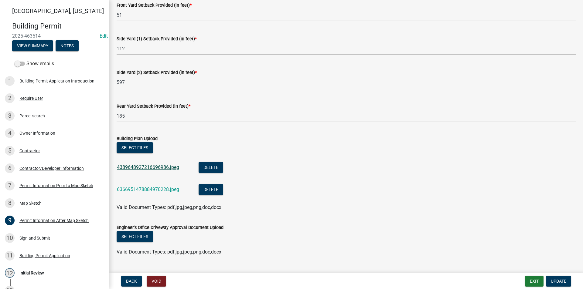
click at [159, 169] on link "4389648927216696986.jpeg" at bounding box center [148, 168] width 62 height 6
click at [150, 167] on link "4389648927216696986.jpeg" at bounding box center [148, 168] width 62 height 6
click at [36, 203] on div "Map Sketch" at bounding box center [30, 203] width 22 height 4
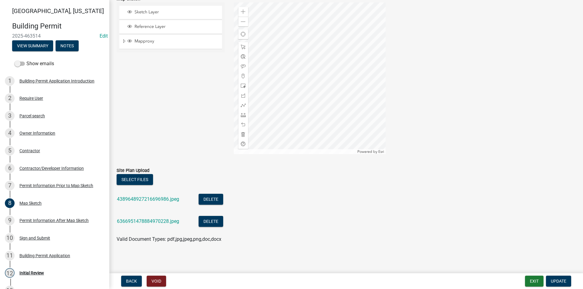
scroll to position [108, 0]
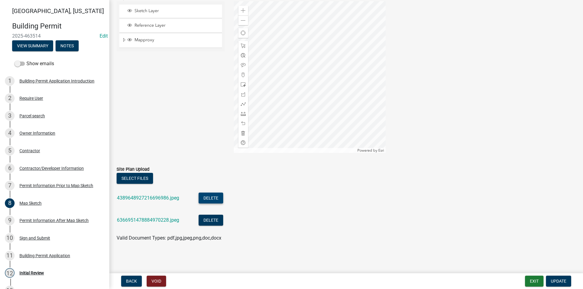
click at [209, 196] on button "Delete" at bounding box center [211, 198] width 25 height 11
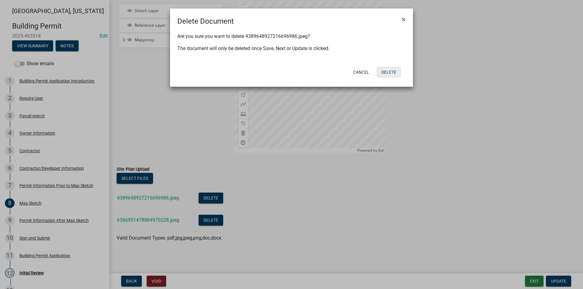
click at [390, 73] on button "Delete" at bounding box center [389, 72] width 25 height 11
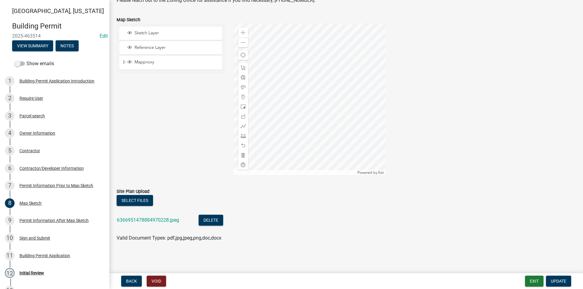
scroll to position [86, 0]
click at [217, 223] on button "Delete" at bounding box center [211, 220] width 25 height 11
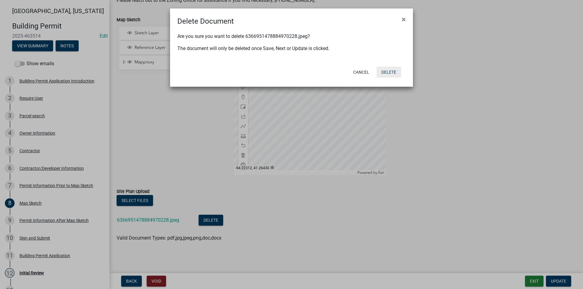
click at [393, 72] on button "Delete" at bounding box center [389, 72] width 25 height 11
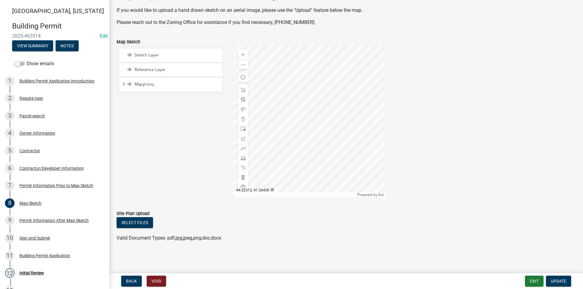
scroll to position [64, 0]
click at [557, 280] on span "Update" at bounding box center [558, 281] width 15 height 5
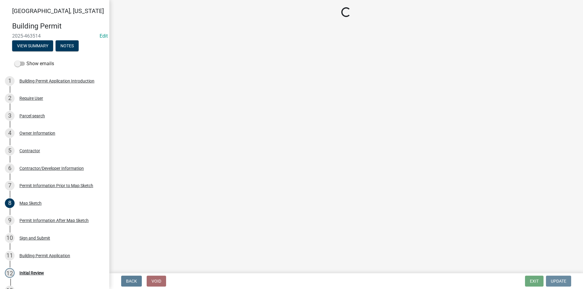
scroll to position [0, 0]
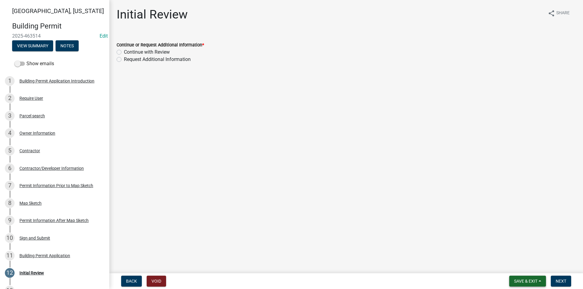
click at [521, 280] on span "Save & Exit" at bounding box center [525, 281] width 23 height 5
click at [517, 254] on button "Save" at bounding box center [521, 251] width 49 height 15
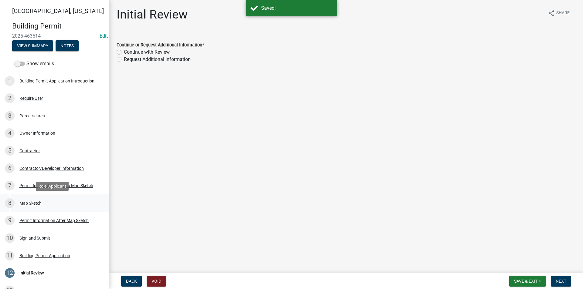
click at [34, 203] on div "Map Sketch" at bounding box center [30, 203] width 22 height 4
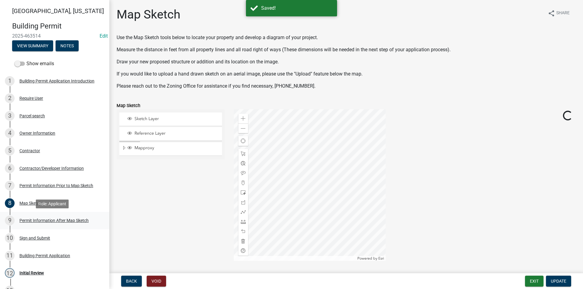
click at [34, 220] on div "Permit Information After Map Sketch" at bounding box center [53, 221] width 69 height 4
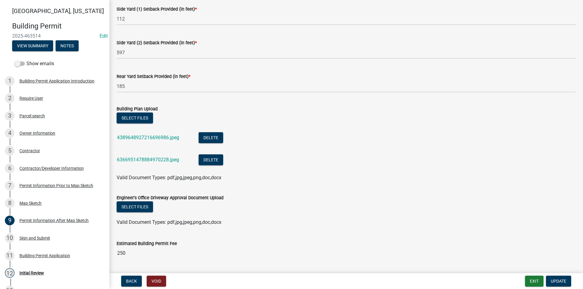
scroll to position [121, 0]
click at [144, 138] on link "4389648927216696986.jpeg" at bounding box center [148, 137] width 62 height 6
click at [149, 138] on link "4389648927216696986.jpeg" at bounding box center [148, 137] width 62 height 6
click at [157, 138] on link "4389648927216696986.jpeg" at bounding box center [148, 137] width 62 height 6
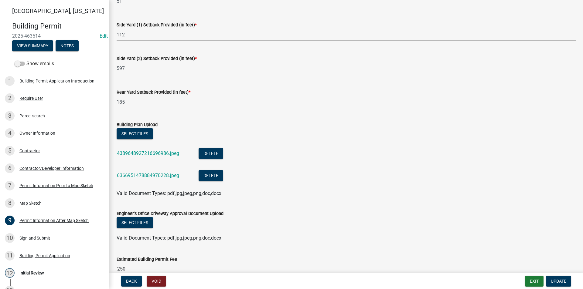
scroll to position [108, 0]
